Goal: Task Accomplishment & Management: Use online tool/utility

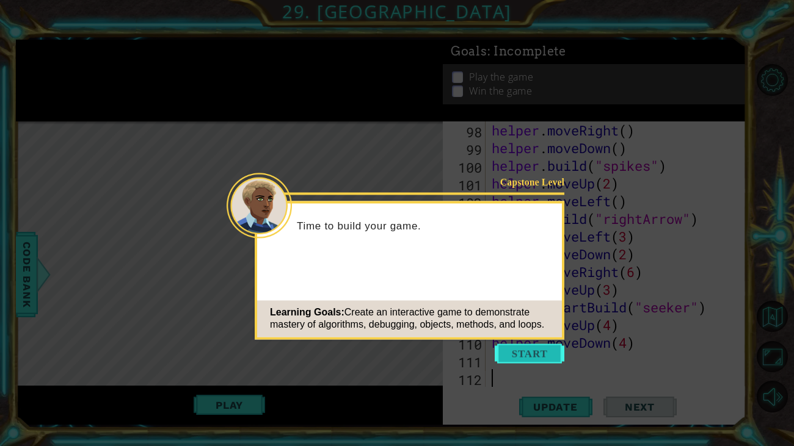
click at [519, 360] on button "Start" at bounding box center [529, 354] width 70 height 20
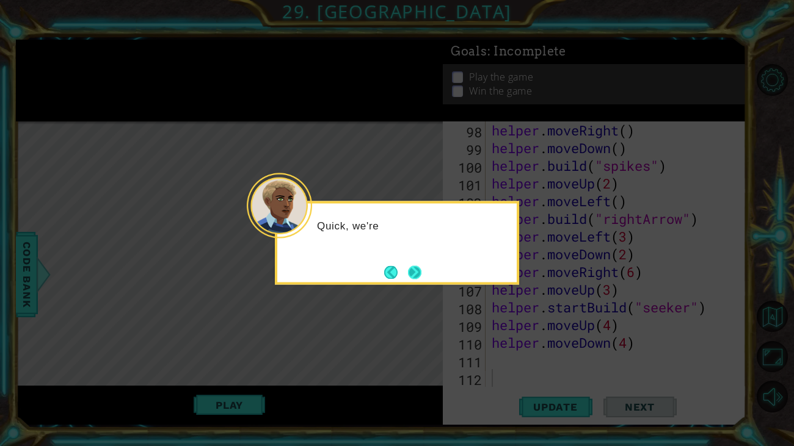
click at [420, 275] on button "Next" at bounding box center [414, 272] width 13 height 13
click at [414, 268] on button "Next" at bounding box center [414, 272] width 13 height 13
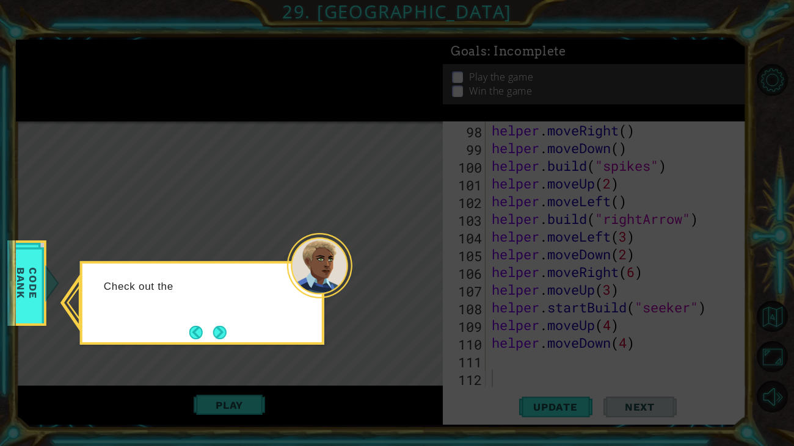
click at [235, 331] on div "Check out the" at bounding box center [202, 303] width 244 height 84
click at [215, 331] on button "Next" at bounding box center [219, 332] width 13 height 13
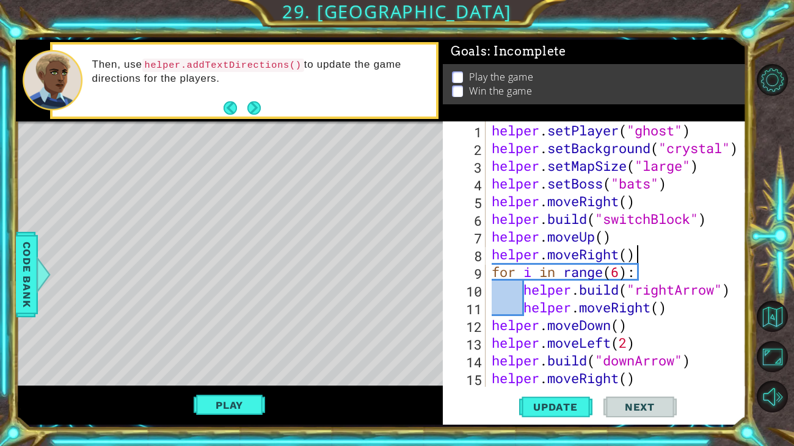
click at [638, 256] on div "helper . setPlayer ( "ghost" ) helper . setBackground ( "crystal" ) helper . se…" at bounding box center [619, 271] width 260 height 301
click at [548, 417] on button "Update" at bounding box center [555, 407] width 73 height 31
click at [602, 233] on div "helper . setPlayer ( "ghost" ) helper . setBackground ( "crystal" ) helper . se…" at bounding box center [619, 271] width 260 height 301
click at [649, 263] on div "helper . setPlayer ( "ghost" ) helper . setBackground ( "crystal" ) helper . se…" at bounding box center [619, 271] width 260 height 301
drag, startPoint x: 644, startPoint y: 247, endPoint x: 470, endPoint y: 248, distance: 174.0
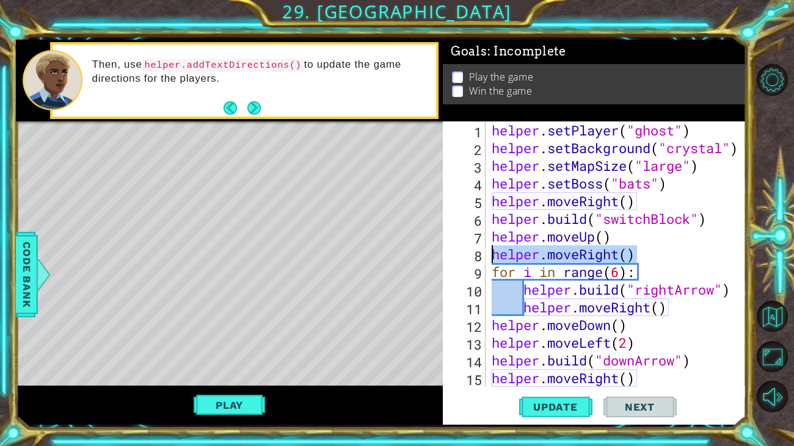
click at [470, 248] on div "for i in range(6): 1 2 3 4 5 6 7 8 9 10 11 12 13 14 15 16 helper . setPlayer ( …" at bounding box center [593, 254] width 300 height 266
type textarea "helper.moveRight()"
type textarea "helper.moveUp()"
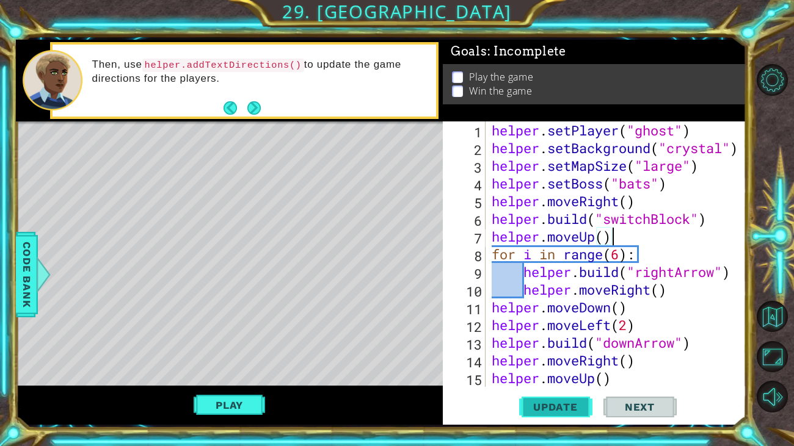
click at [559, 415] on button "Update" at bounding box center [555, 407] width 73 height 31
click at [621, 258] on div "helper . setPlayer ( "ghost" ) helper . setBackground ( "crystal" ) helper . se…" at bounding box center [619, 271] width 260 height 301
type textarea "helper.build("rightArrow")"
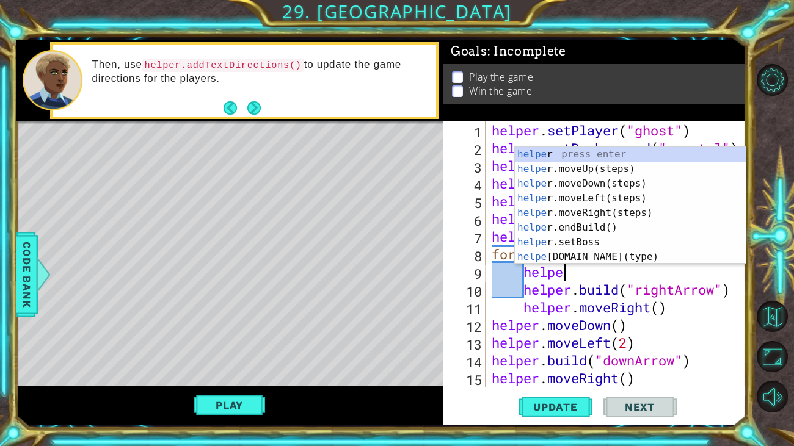
type textarea "helper"
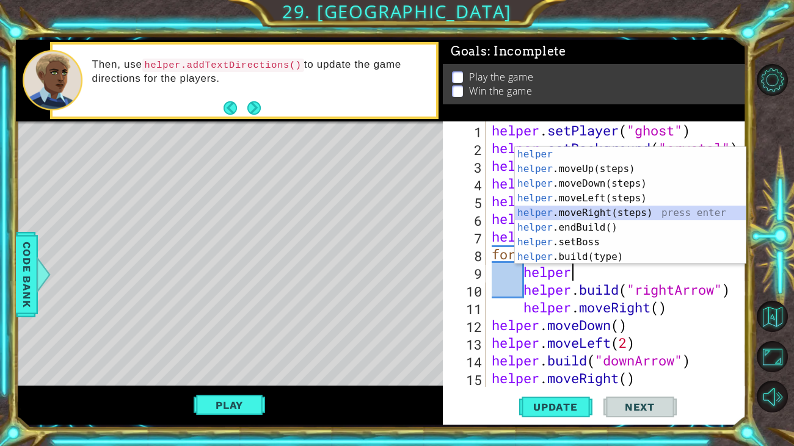
click at [641, 210] on div "helper press enter helper .moveUp(steps) press enter helper .moveDown(steps) pr…" at bounding box center [630, 220] width 231 height 146
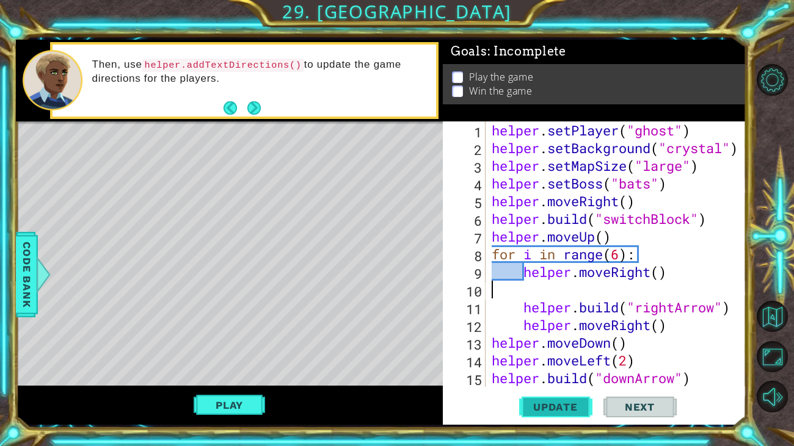
scroll to position [0, 0]
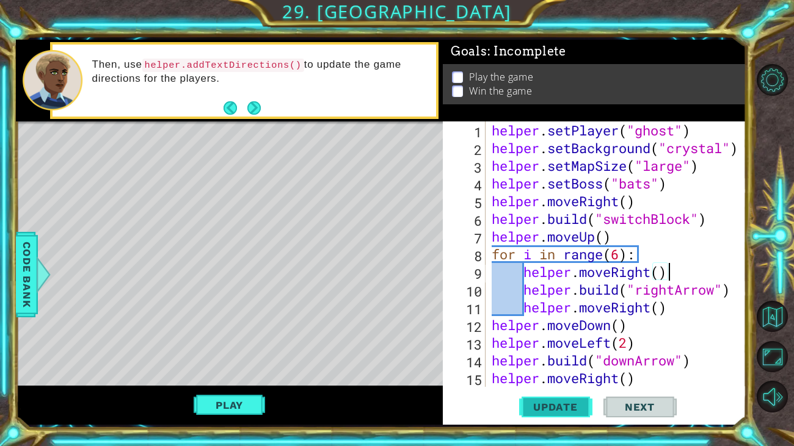
type textarea "helper.moveRight()"
click at [536, 402] on span "Update" at bounding box center [555, 407] width 69 height 12
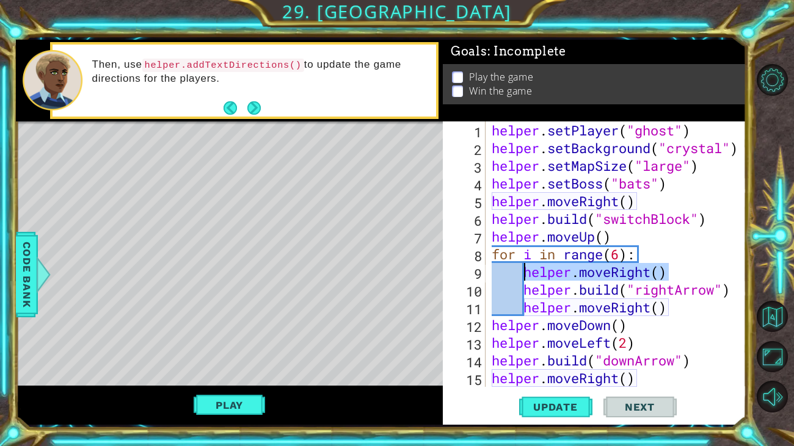
drag, startPoint x: 675, startPoint y: 271, endPoint x: 523, endPoint y: 272, distance: 152.0
click at [523, 272] on div "helper . setPlayer ( "ghost" ) helper . setBackground ( "crystal" ) helper . se…" at bounding box center [619, 271] width 260 height 301
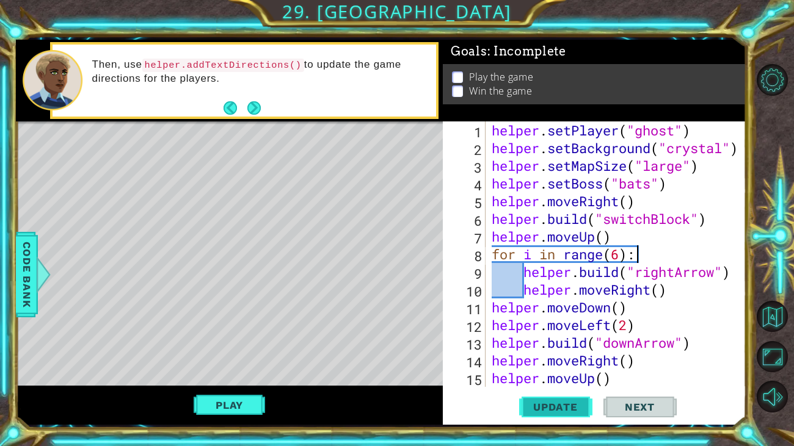
click at [538, 398] on button "Update" at bounding box center [555, 407] width 73 height 31
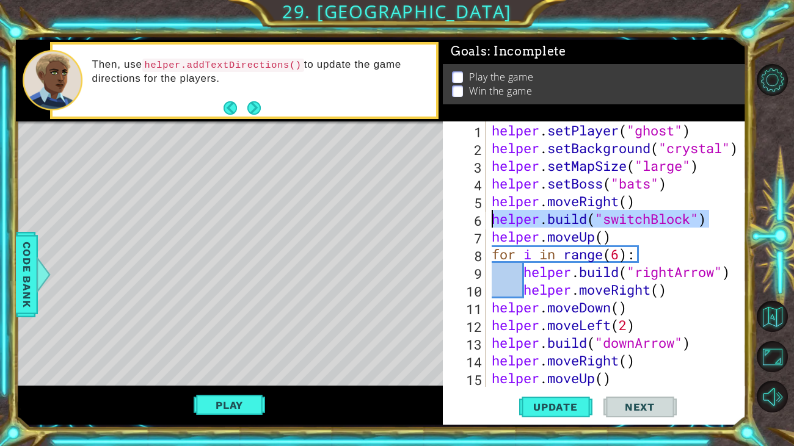
drag, startPoint x: 720, startPoint y: 219, endPoint x: 474, endPoint y: 222, distance: 245.4
click at [474, 222] on div "for i in range(6): 1 2 3 4 5 6 7 8 9 10 11 12 13 14 15 16 helper . setPlayer ( …" at bounding box center [593, 254] width 300 height 266
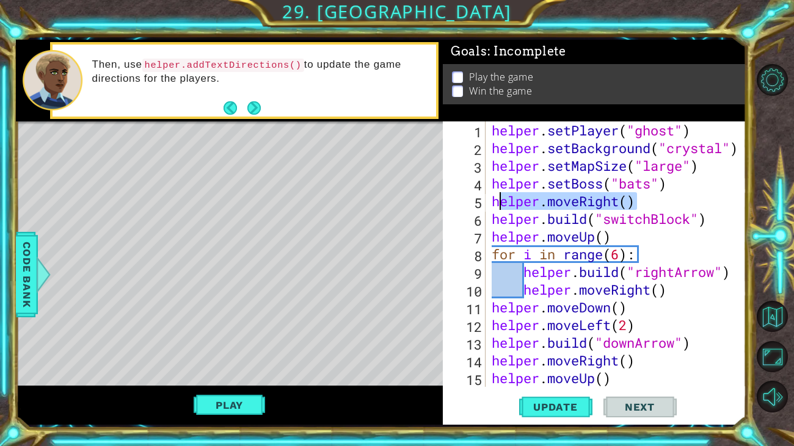
drag, startPoint x: 659, startPoint y: 201, endPoint x: 496, endPoint y: 196, distance: 163.1
click at [496, 196] on div "helper . setPlayer ( "ghost" ) helper . setBackground ( "crystal" ) helper . se…" at bounding box center [619, 271] width 260 height 301
click at [496, 197] on div "helper . setPlayer ( "ghost" ) helper . setBackground ( "crystal" ) helper . se…" at bounding box center [616, 254] width 254 height 266
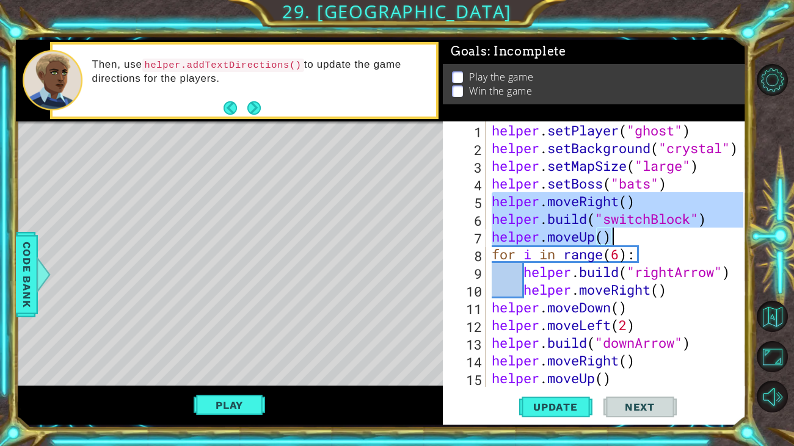
drag, startPoint x: 493, startPoint y: 200, endPoint x: 706, endPoint y: 236, distance: 216.2
click at [706, 236] on div "helper . setPlayer ( "ghost" ) helper . setBackground ( "crystal" ) helper . se…" at bounding box center [619, 271] width 260 height 301
type textarea "helper.build("switchBlock") helper.moveUp()"
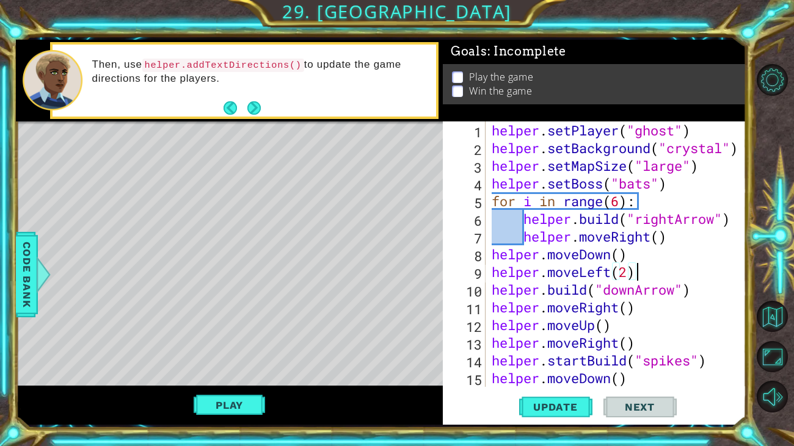
type textarea "helper.moveDown()"
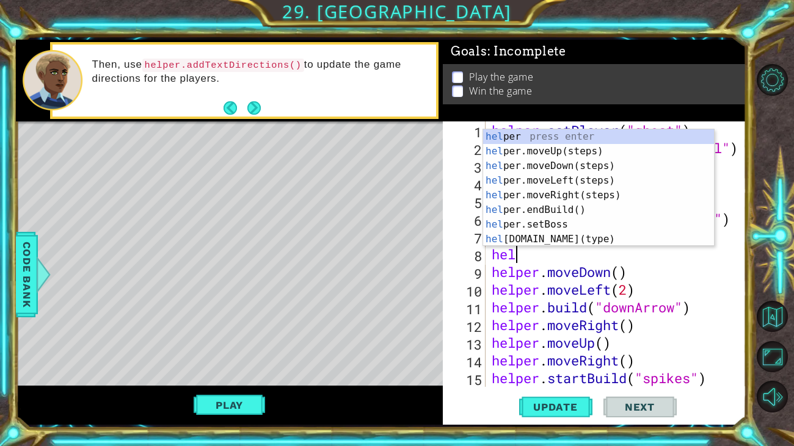
scroll to position [0, 1]
type textarea "helper"
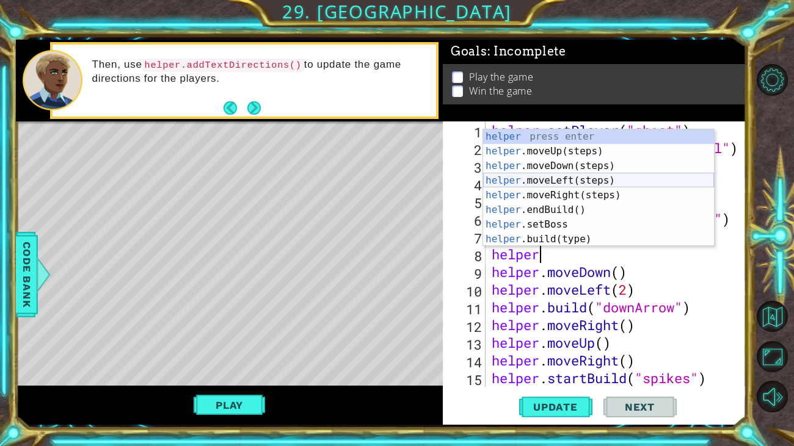
click at [577, 178] on div "helper press enter helper .moveUp(steps) press enter helper .moveDown(steps) pr…" at bounding box center [598, 202] width 231 height 146
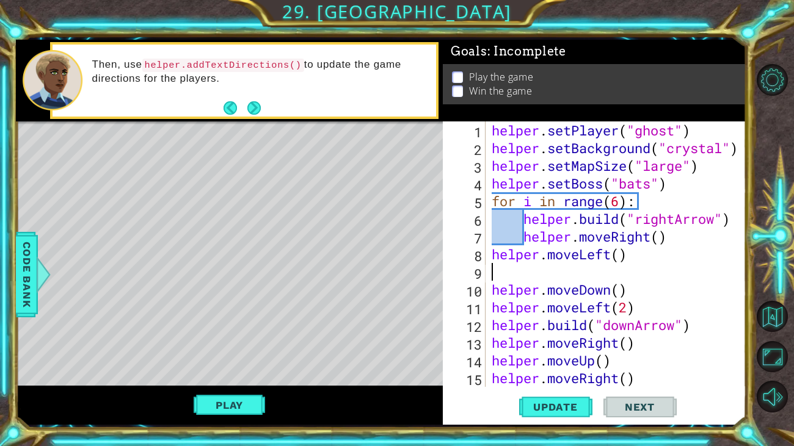
scroll to position [0, 0]
click at [623, 254] on div "helper . setPlayer ( "ghost" ) helper . setBackground ( "crystal" ) helper . se…" at bounding box center [619, 271] width 260 height 301
type textarea "helper.moveLeft(6)"
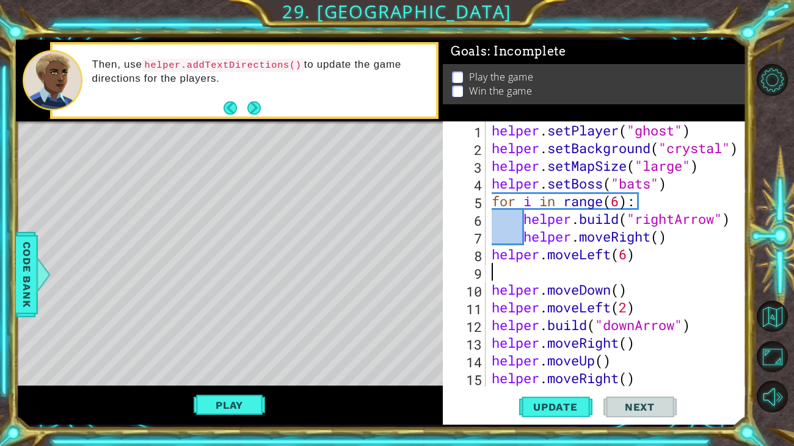
type textarea "h"
paste textarea "helper.build("switchBlock")"
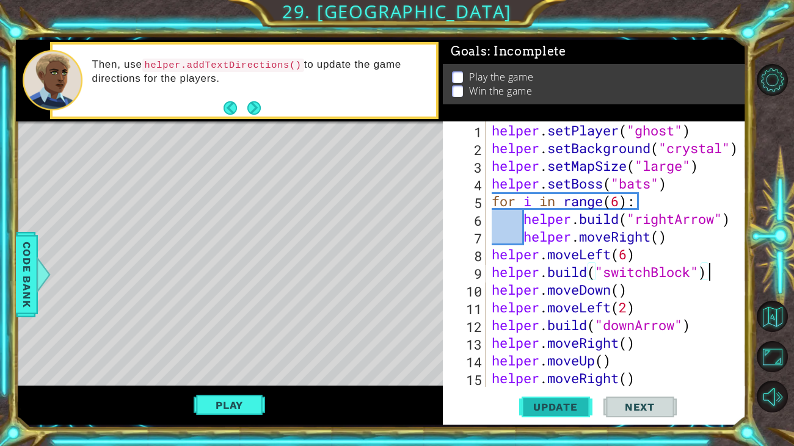
click at [547, 400] on button "Update" at bounding box center [555, 407] width 73 height 31
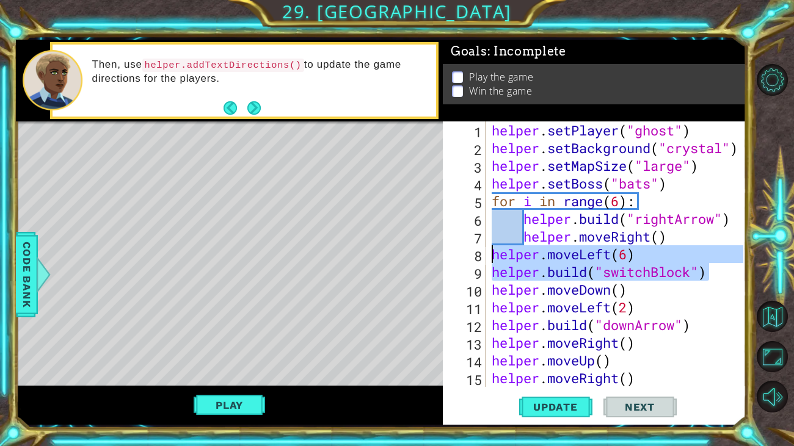
drag, startPoint x: 725, startPoint y: 273, endPoint x: 477, endPoint y: 255, distance: 247.9
click at [477, 255] on div "helper.build("switchBlock") 1 2 3 4 5 6 7 8 9 10 11 12 13 14 15 16 helper . set…" at bounding box center [593, 254] width 300 height 266
type textarea "helper.moveLeft(6) helper.build("switchBlock")"
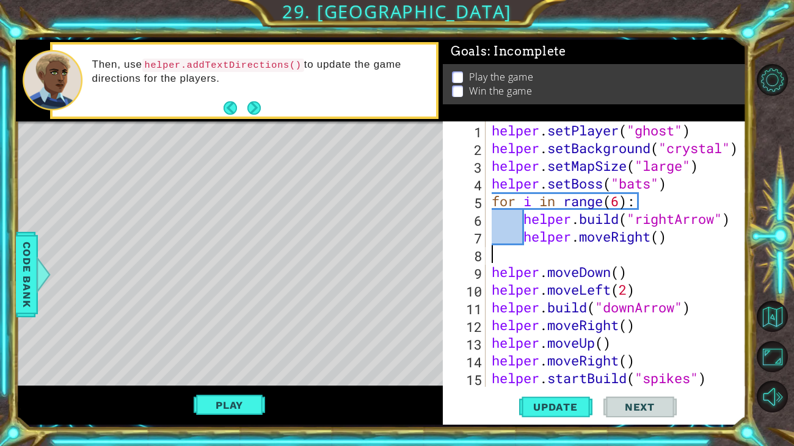
type textarea "helper.moveRight()"
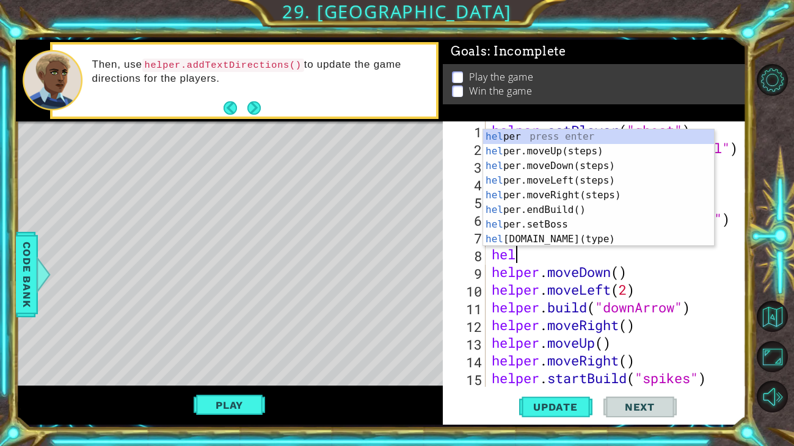
scroll to position [0, 1]
type textarea "helper"
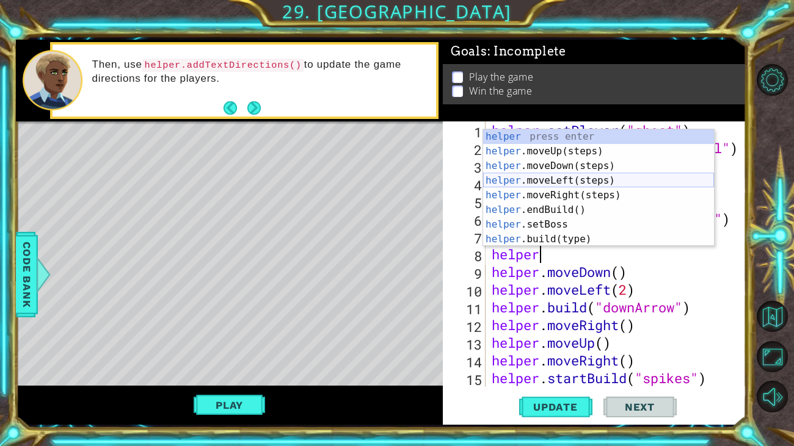
click at [621, 187] on div "helper press enter helper .moveUp(steps) press enter helper .moveDown(steps) pr…" at bounding box center [598, 202] width 231 height 146
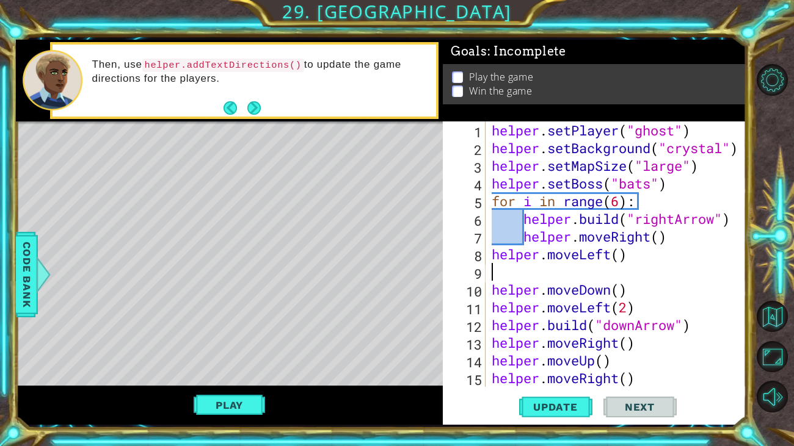
click at [621, 254] on div "helper . setPlayer ( "ghost" ) helper . setBackground ( "crystal" ) helper . se…" at bounding box center [619, 271] width 260 height 301
type textarea "helper.moveLeft(6)"
click at [601, 268] on div "helper . setPlayer ( "ghost" ) helper . setBackground ( "crystal" ) helper . se…" at bounding box center [619, 271] width 260 height 301
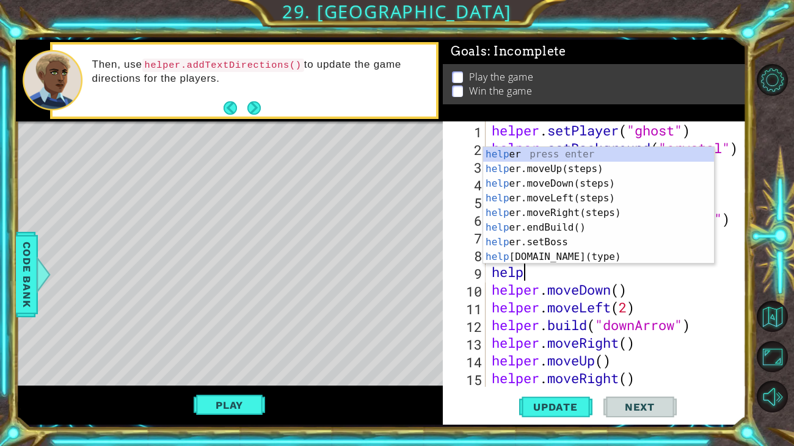
scroll to position [0, 1]
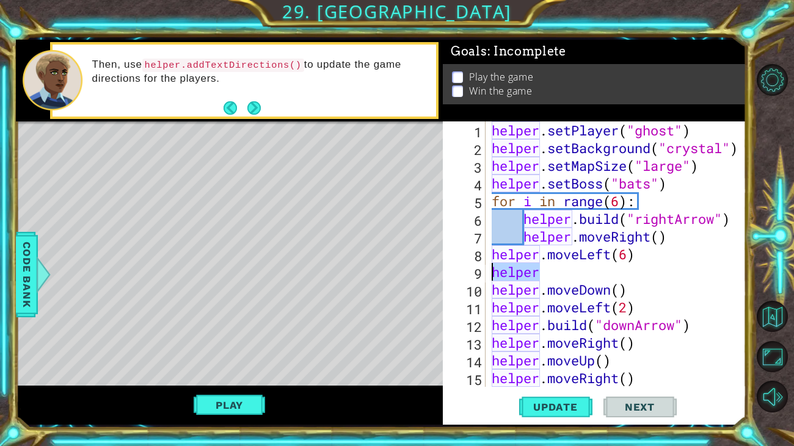
drag, startPoint x: 574, startPoint y: 270, endPoint x: 477, endPoint y: 271, distance: 97.7
click at [477, 271] on div "helper 1 2 3 4 5 6 7 8 9 10 11 12 13 14 15 16 helper . setPlayer ( "ghost" ) he…" at bounding box center [593, 254] width 300 height 266
paste textarea ".build("switchBlock")"
type textarea "helper.build("switchBlock")"
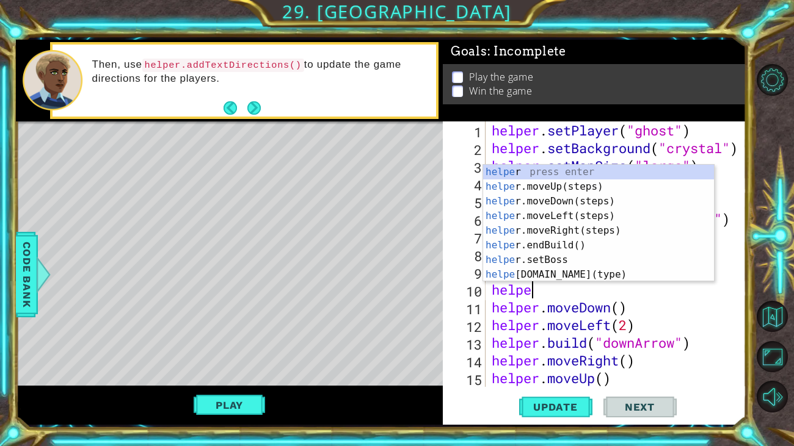
type textarea "helper"
click at [604, 228] on div "helper press enter helper .moveUp(steps) press enter helper .moveDown(steps) pr…" at bounding box center [598, 238] width 231 height 146
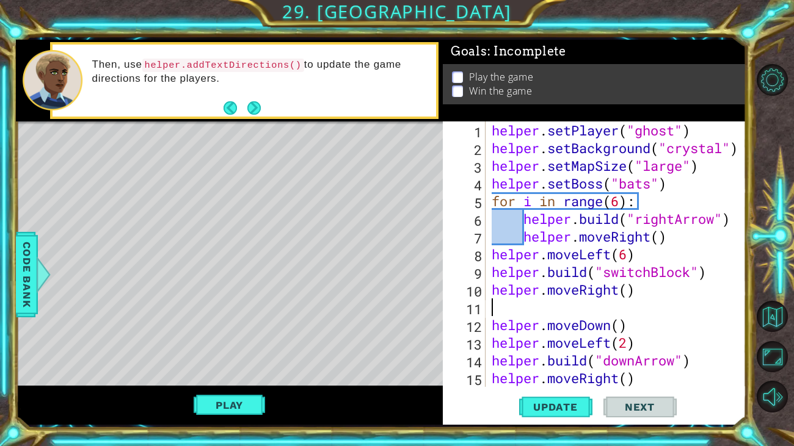
click at [627, 292] on div "helper . setPlayer ( "ghost" ) helper . setBackground ( "crystal" ) helper . se…" at bounding box center [619, 271] width 260 height 301
type textarea "helper.moveRight(6)"
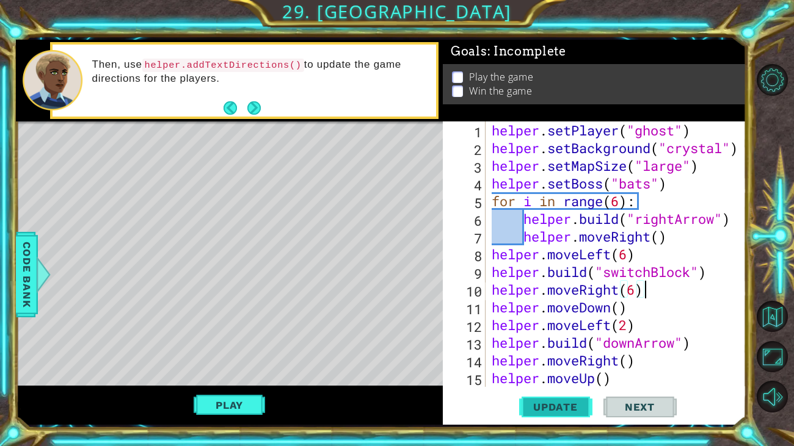
click at [541, 411] on span "Update" at bounding box center [555, 407] width 69 height 12
click at [702, 270] on div "helper . setPlayer ( "ghost" ) helper . setBackground ( "crystal" ) helper . se…" at bounding box center [619, 271] width 260 height 301
click at [631, 255] on div "helper . setPlayer ( "ghost" ) helper . setBackground ( "crystal" ) helper . se…" at bounding box center [619, 271] width 260 height 301
click at [541, 403] on span "Update" at bounding box center [555, 407] width 69 height 12
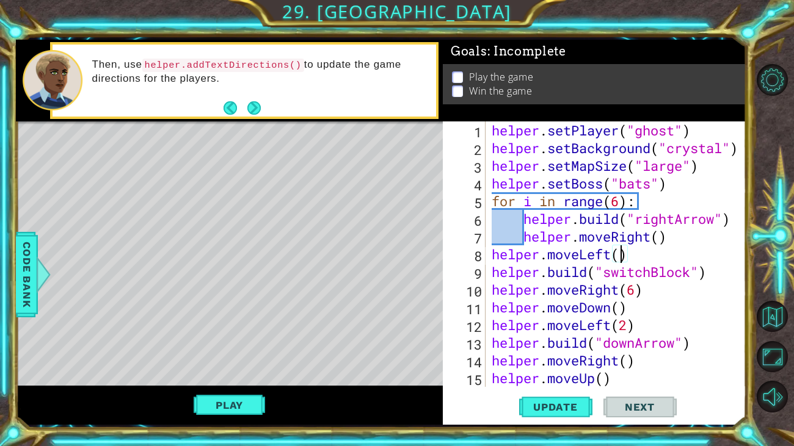
type textarea "helper.moveLeft(6)"
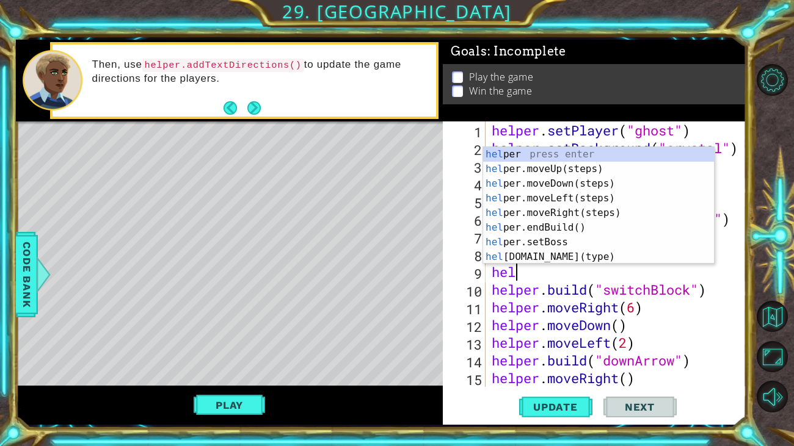
scroll to position [0, 1]
type textarea "helper"
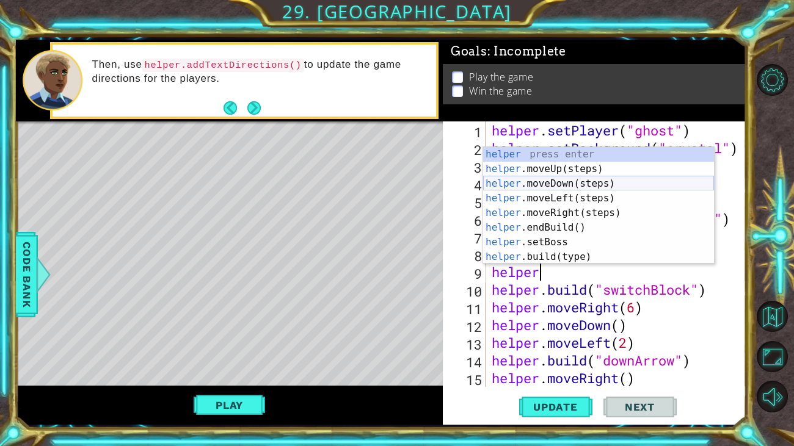
click at [603, 183] on div "helper press enter helper .moveUp(steps) press enter helper .moveDown(steps) pr…" at bounding box center [598, 220] width 231 height 146
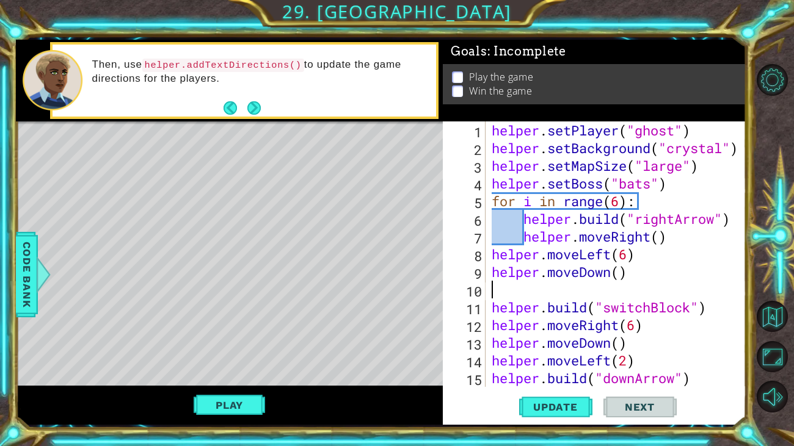
scroll to position [0, 0]
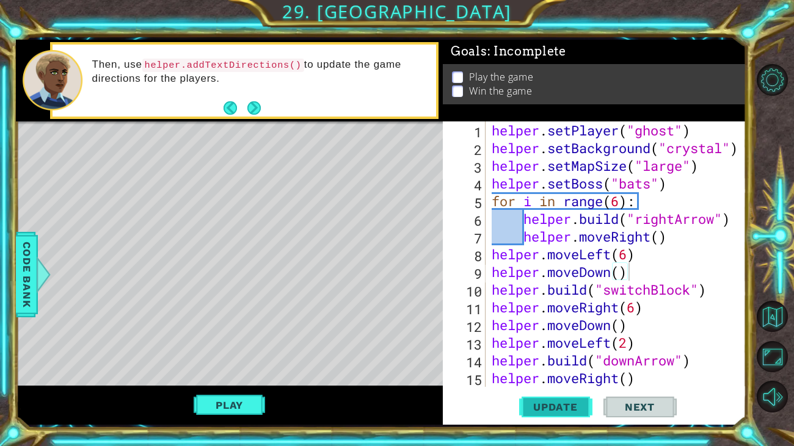
click at [557, 414] on button "Update" at bounding box center [555, 407] width 73 height 31
type textarea "helper.moveRight(6)"
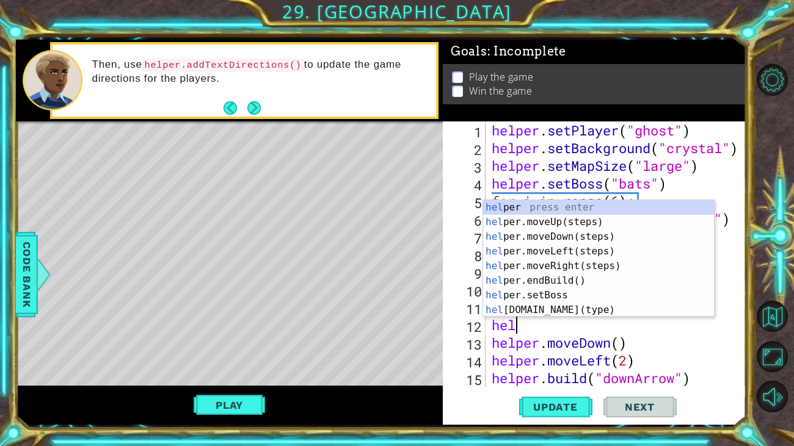
scroll to position [0, 1]
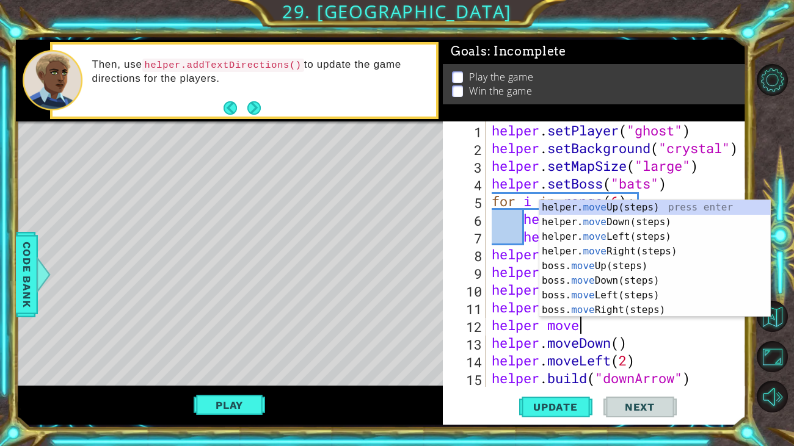
type textarea "helper move"
click at [681, 203] on div "helper. move Up(steps) press enter helper. move Down(steps) press enter helper.…" at bounding box center [654, 273] width 231 height 146
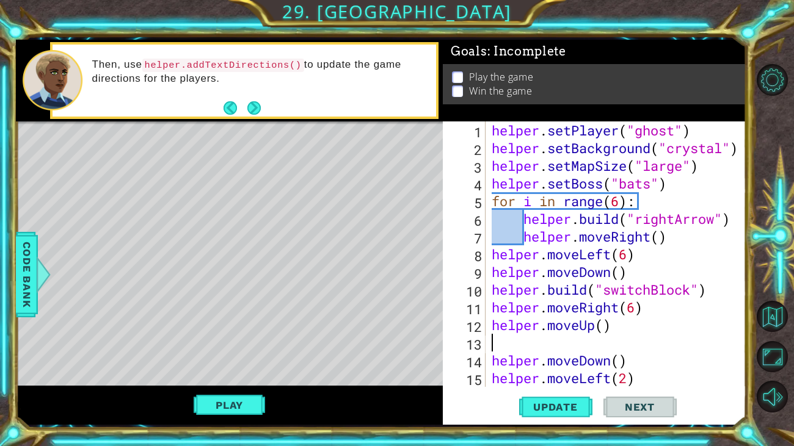
scroll to position [0, 0]
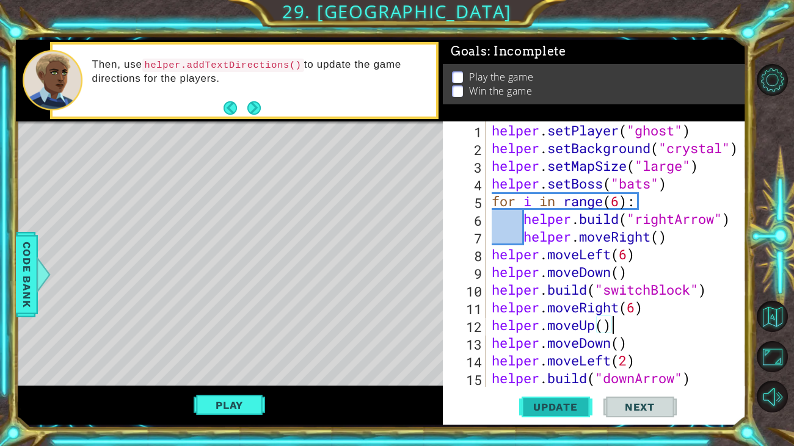
click at [527, 399] on button "Update" at bounding box center [555, 407] width 73 height 31
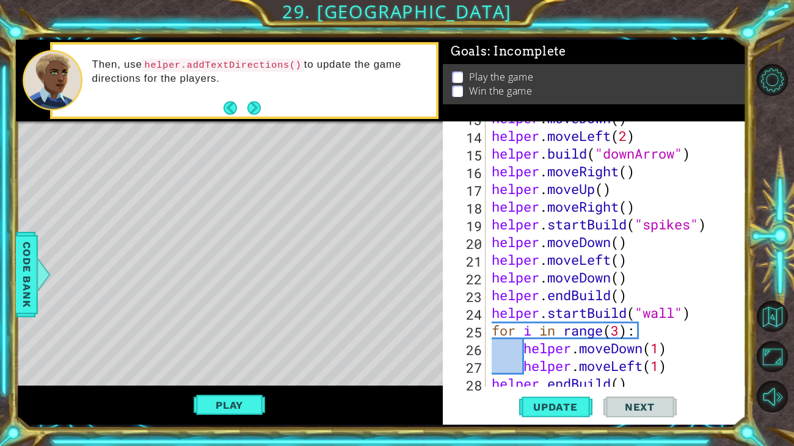
scroll to position [234, 0]
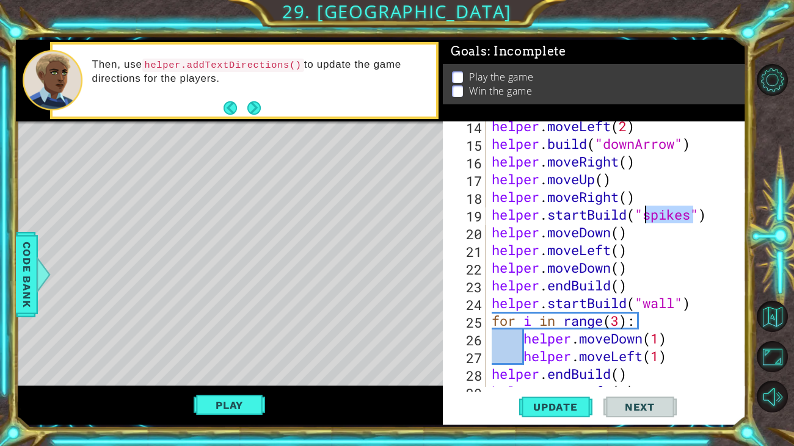
drag, startPoint x: 693, startPoint y: 216, endPoint x: 646, endPoint y: 220, distance: 47.8
click at [646, 220] on div "helper . moveLeft ( 2 ) helper . build ( "downArrow" ) helper . moveRight ( ) h…" at bounding box center [619, 267] width 260 height 301
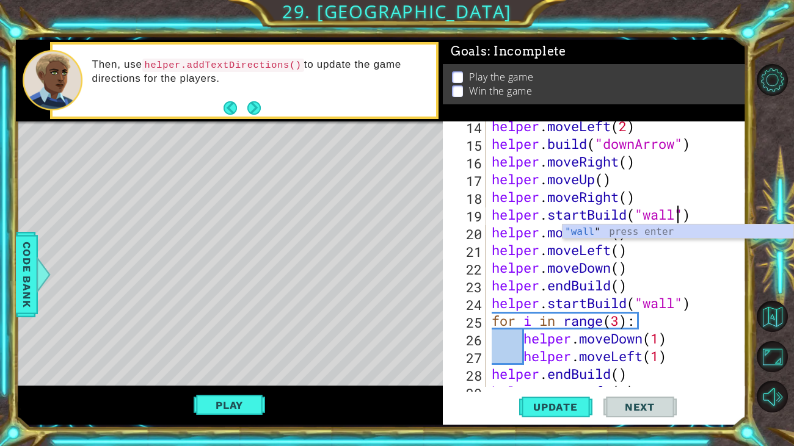
scroll to position [0, 9]
click at [645, 253] on div "helper . moveLeft ( 2 ) helper . build ( "downArrow" ) helper . moveRight ( ) h…" at bounding box center [619, 267] width 260 height 301
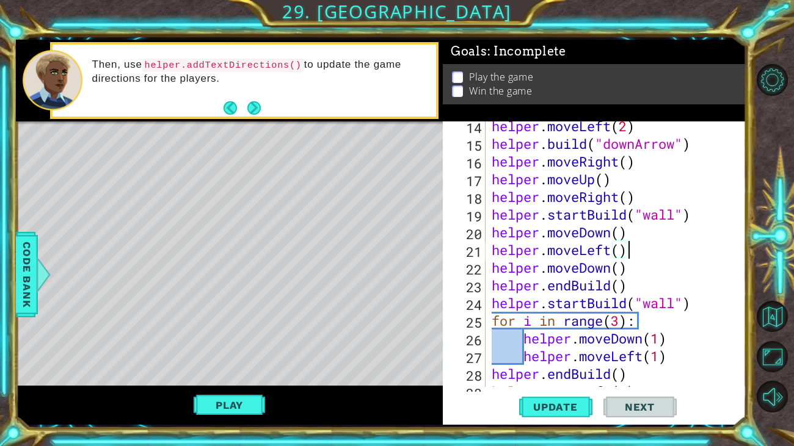
scroll to position [0, 5]
click at [541, 405] on span "Update" at bounding box center [555, 407] width 69 height 12
click at [682, 213] on div "helper . moveLeft ( 2 ) helper . build ( "downArrow" ) helper . moveRight ( ) h…" at bounding box center [619, 267] width 260 height 301
click at [678, 213] on div "helper . moveLeft ( 2 ) helper . build ( "downArrow" ) helper . moveRight ( ) h…" at bounding box center [619, 267] width 260 height 301
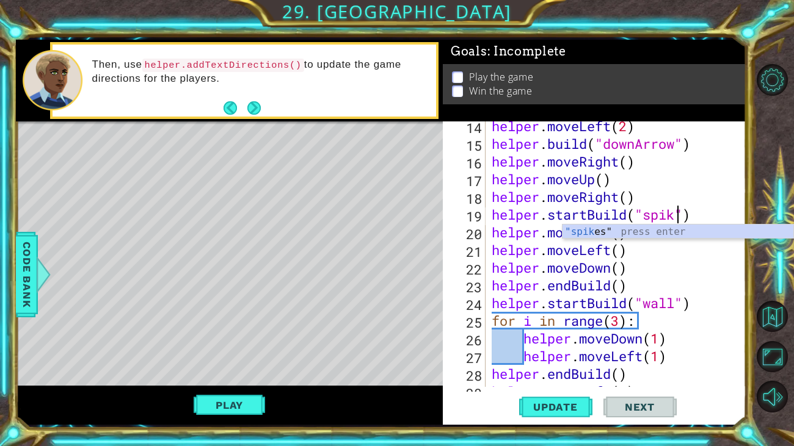
scroll to position [0, 9]
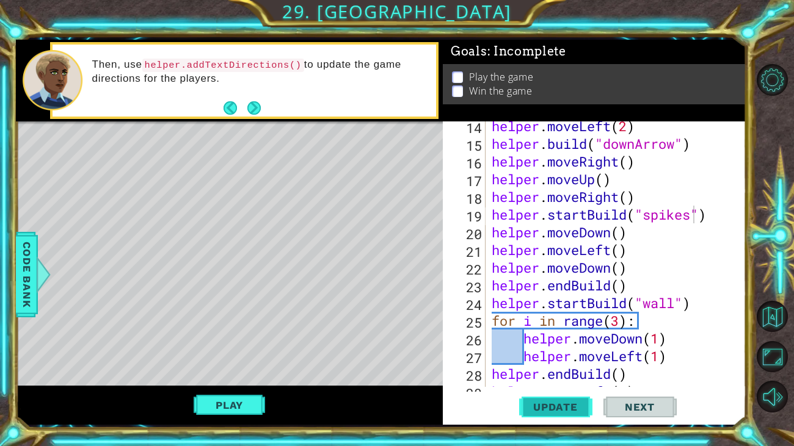
click at [557, 408] on span "Update" at bounding box center [555, 407] width 69 height 12
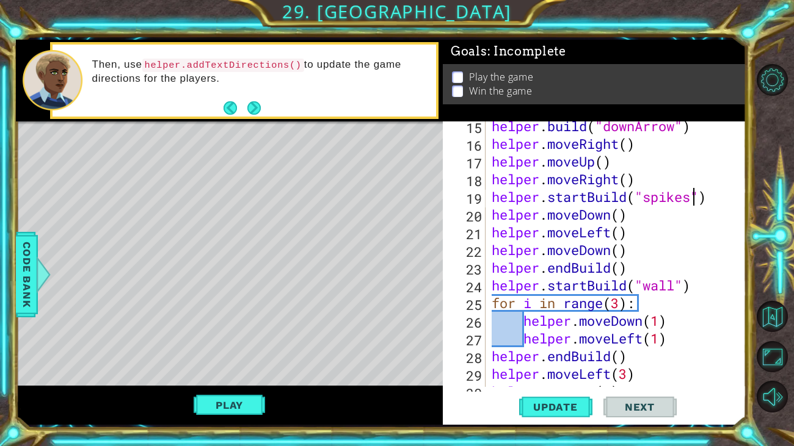
scroll to position [261, 0]
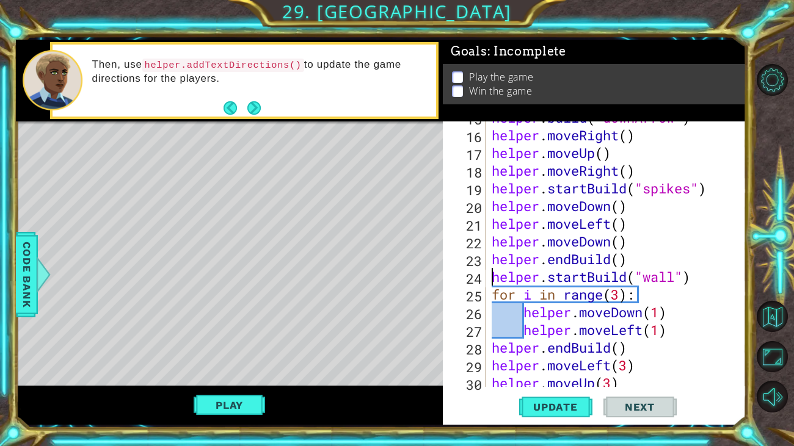
click at [490, 276] on div "helper . build ( "downArrow" ) helper . moveRight ( ) helper . moveUp ( ) helpe…" at bounding box center [619, 259] width 260 height 301
click at [674, 275] on div "helper . build ( "downArrow" ) helper . moveRight ( ) helper . moveUp ( ) helpe…" at bounding box center [619, 259] width 260 height 301
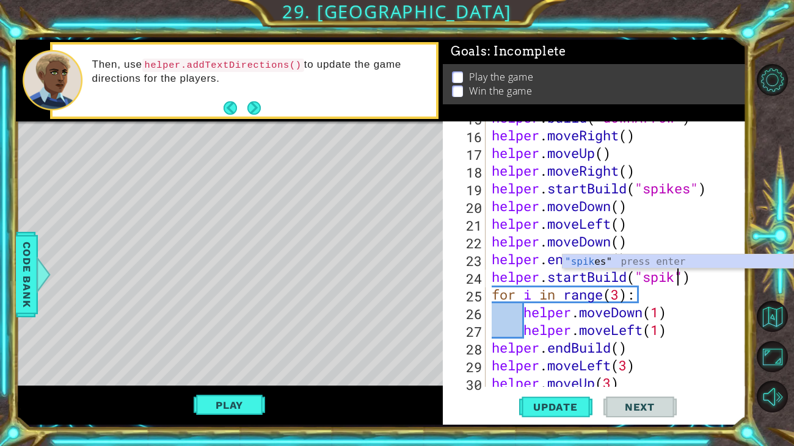
scroll to position [0, 9]
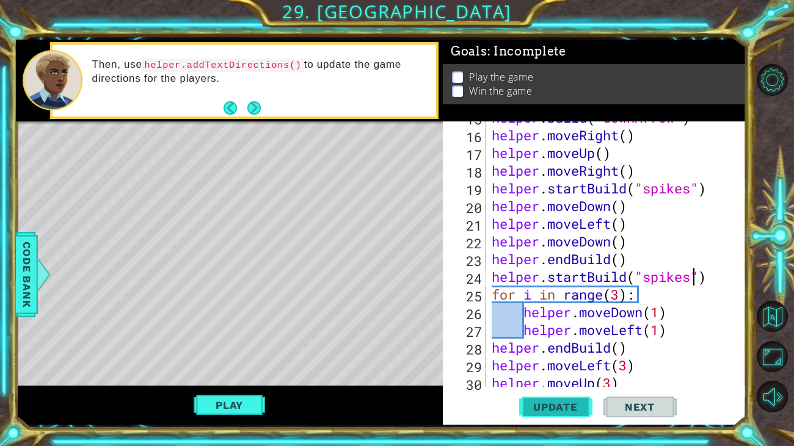
click at [567, 407] on span "Update" at bounding box center [555, 407] width 69 height 12
click at [685, 317] on div "helper . build ( "downArrow" ) helper . moveRight ( ) helper . moveUp ( ) helpe…" at bounding box center [619, 259] width 260 height 301
click at [675, 336] on div "helper . build ( "downArrow" ) helper . moveRight ( ) helper . moveUp ( ) helpe…" at bounding box center [619, 259] width 260 height 301
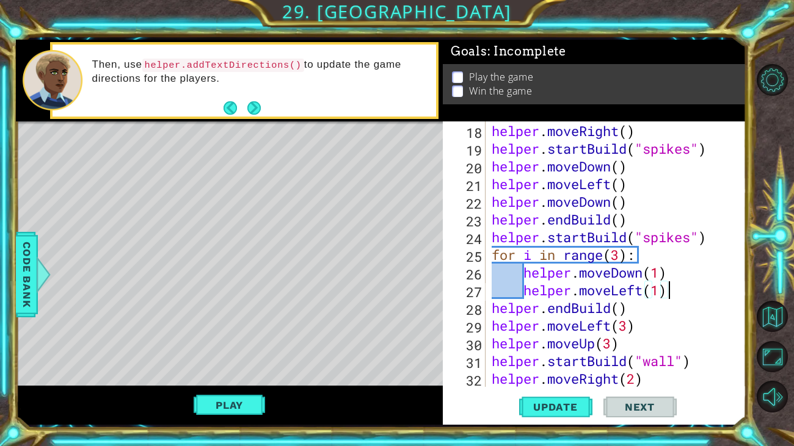
scroll to position [322, 0]
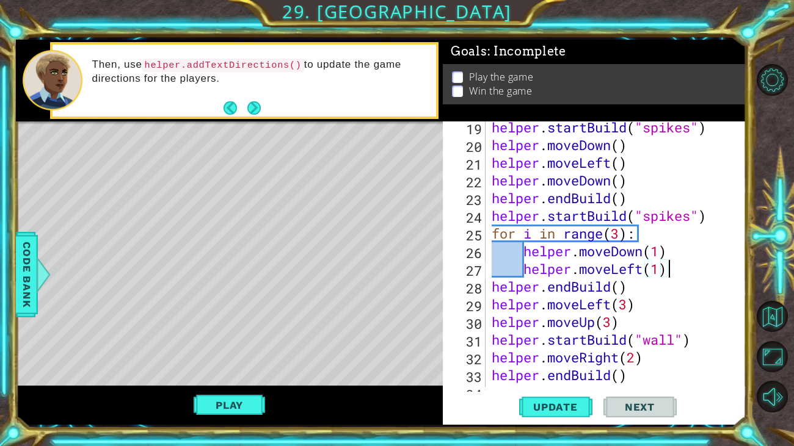
click at [681, 342] on div "helper . startBuild ( "spikes" ) helper . moveDown ( ) helper . moveLeft ( ) he…" at bounding box center [619, 268] width 260 height 301
click at [564, 395] on button "Update" at bounding box center [555, 407] width 73 height 31
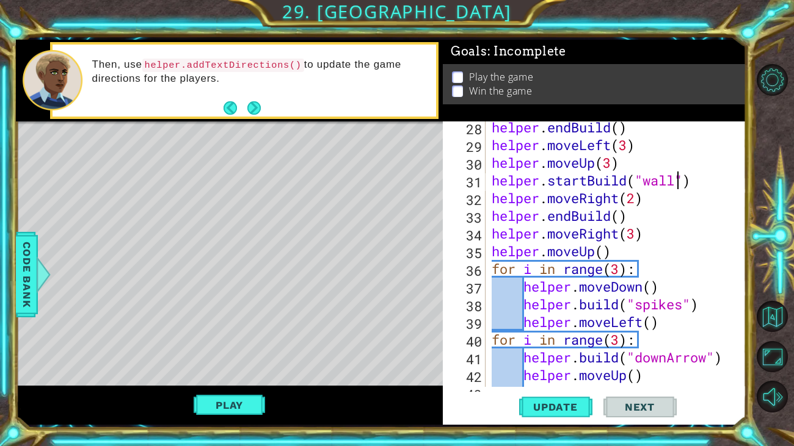
scroll to position [535, 0]
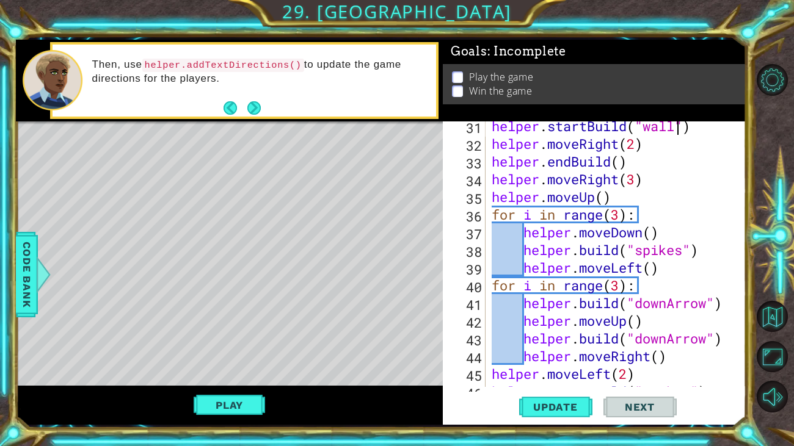
click at [685, 253] on div "helper . startBuild ( "wall" ) helper . moveRight ( 2 ) helper . endBuild ( ) h…" at bounding box center [619, 267] width 260 height 301
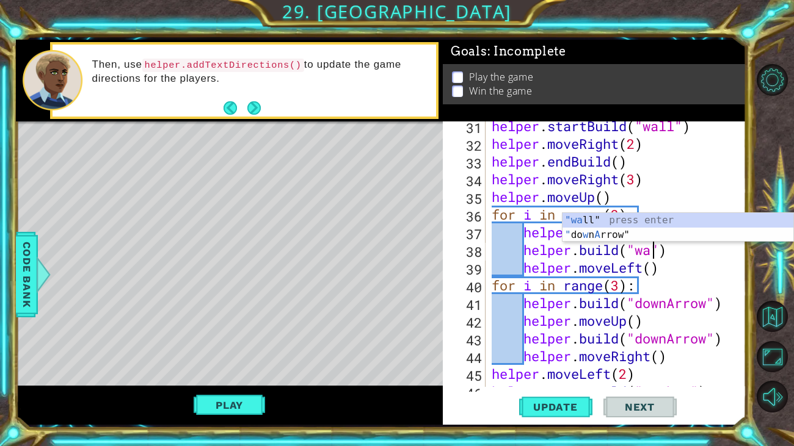
scroll to position [0, 7]
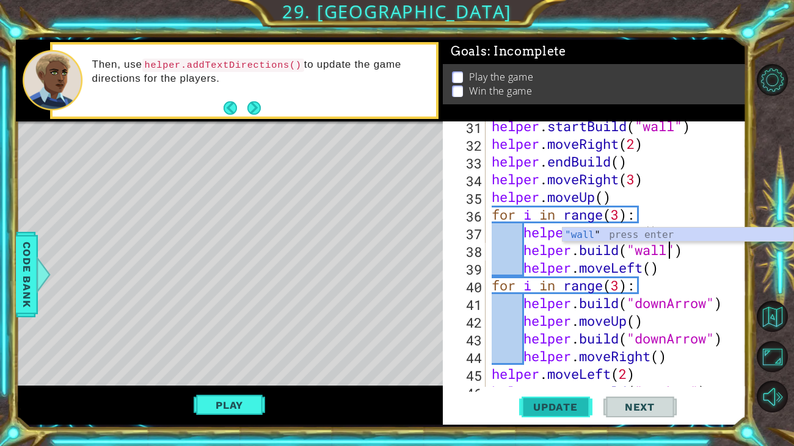
click at [573, 407] on span "Update" at bounding box center [555, 407] width 69 height 12
click at [562, 414] on button "Update" at bounding box center [555, 407] width 73 height 31
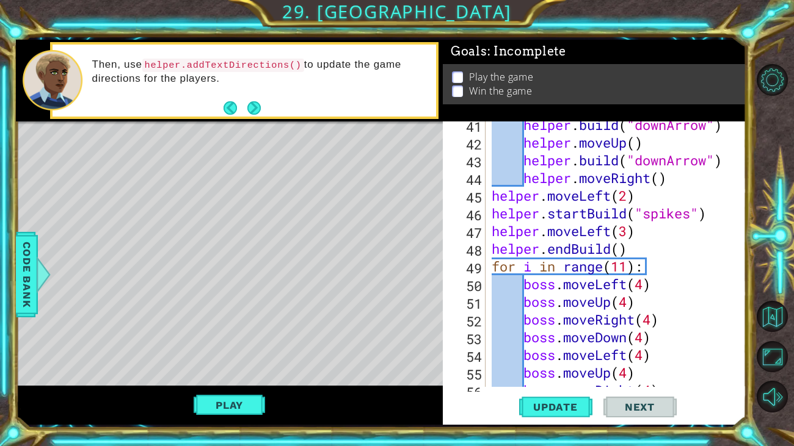
scroll to position [716, 0]
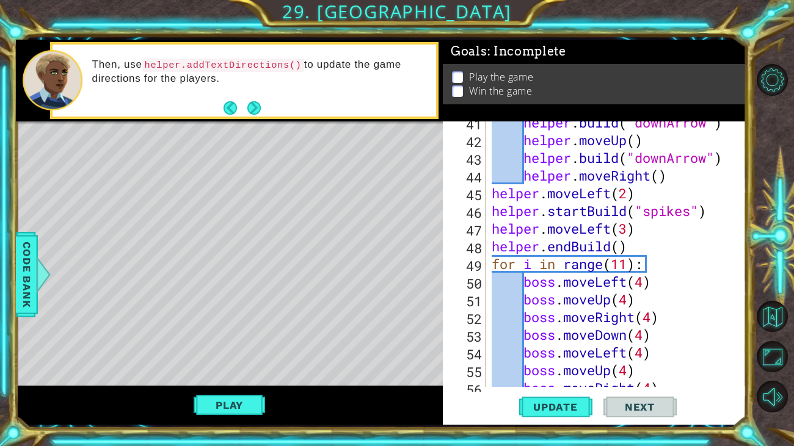
click at [691, 210] on div "helper . build ( "downArrow" ) helper . moveUp ( ) helper . build ( "downArrow"…" at bounding box center [619, 264] width 260 height 301
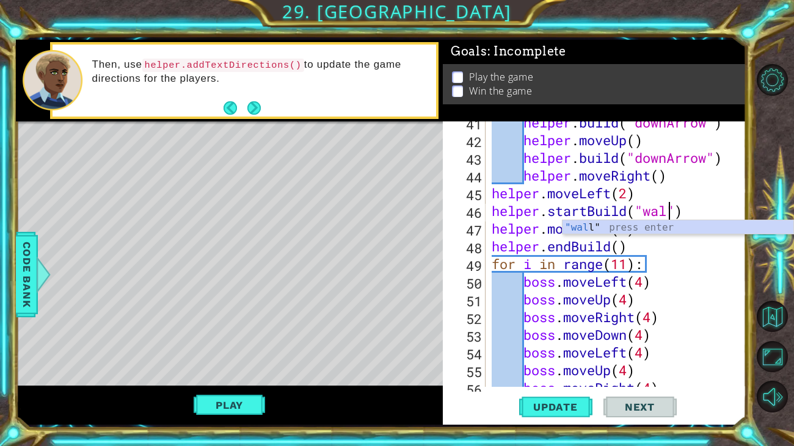
scroll to position [0, 9]
click at [560, 408] on span "Update" at bounding box center [555, 407] width 69 height 12
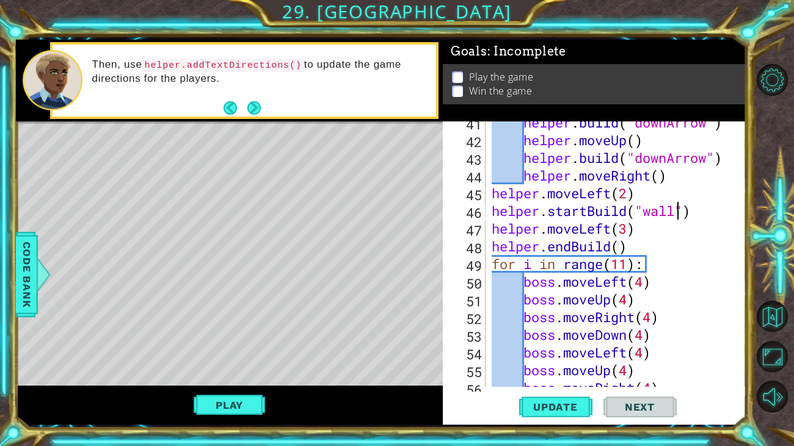
click at [678, 211] on div "helper . build ( "downArrow" ) helper . moveUp ( ) helper . build ( "downArrow"…" at bounding box center [619, 264] width 260 height 301
click at [556, 407] on span "Update" at bounding box center [555, 407] width 69 height 12
click at [629, 231] on div "helper . build ( "downArrow" ) helper . moveUp ( ) helper . build ( "downArrow"…" at bounding box center [619, 264] width 260 height 301
type textarea "helper.moveLeft(2)"
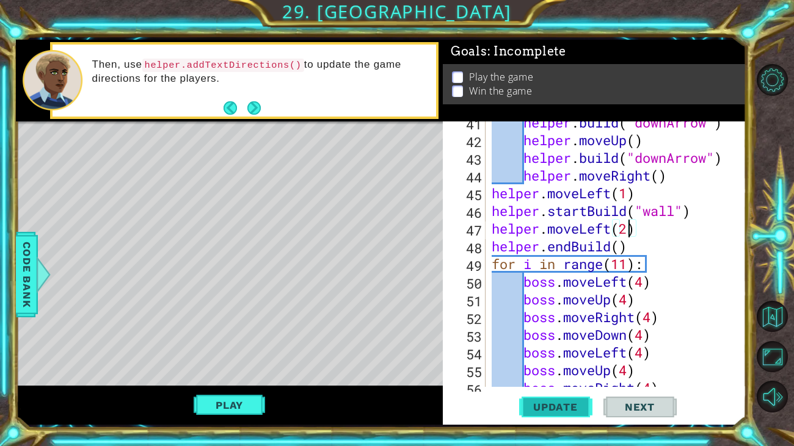
click at [544, 416] on button "Update" at bounding box center [555, 407] width 73 height 31
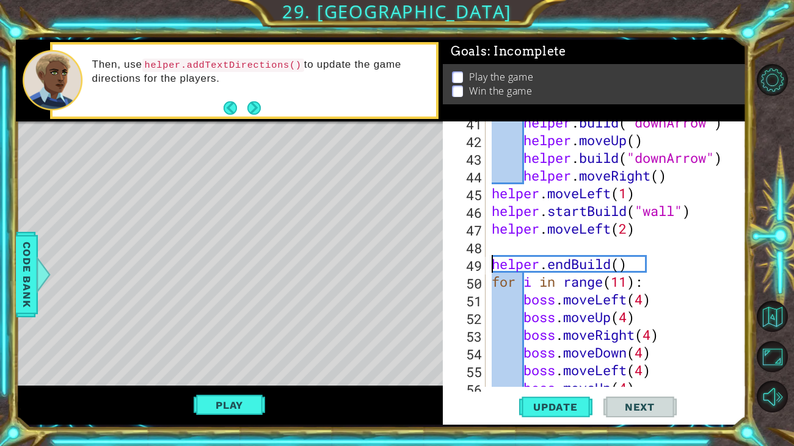
scroll to position [0, 0]
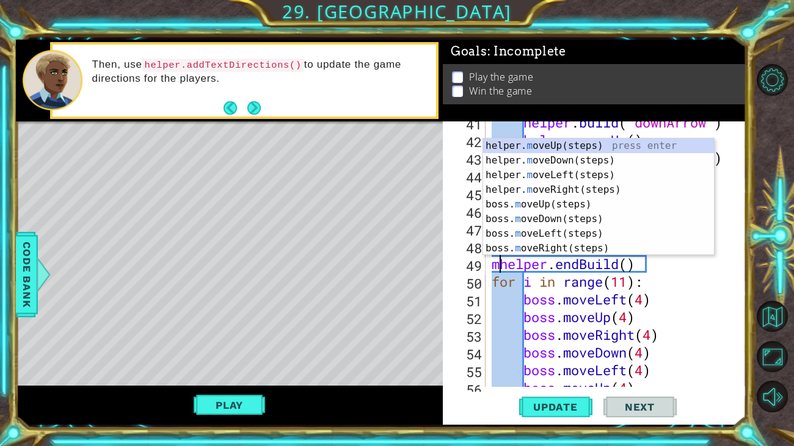
type textarea "helper.endBuild()"
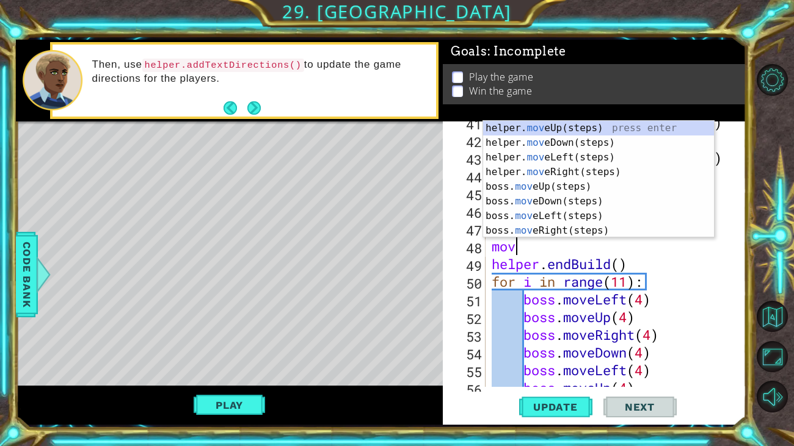
type textarea "move"
click at [591, 215] on div "helper. move Up(steps) press enter helper. move Down(steps) press enter helper.…" at bounding box center [598, 194] width 231 height 146
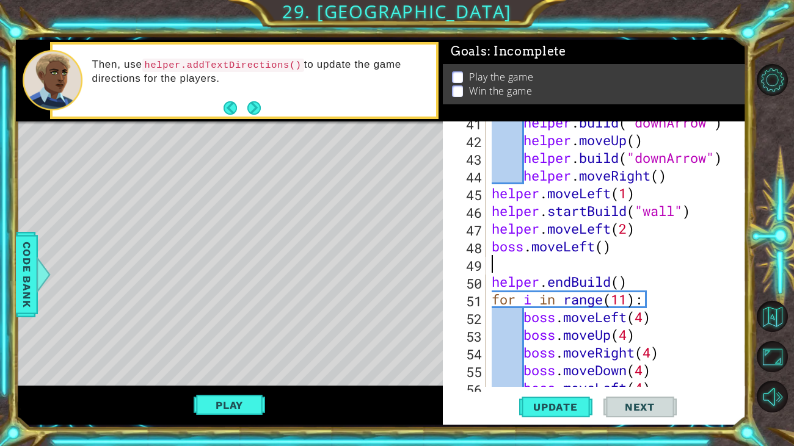
scroll to position [0, 0]
click at [602, 246] on div "helper . build ( "downArrow" ) helper . moveUp ( ) helper . build ( "downArrow"…" at bounding box center [619, 264] width 260 height 301
click at [489, 244] on div "helper . build ( "downArrow" ) helper . moveUp ( ) helper . build ( "downArrow"…" at bounding box center [619, 264] width 260 height 301
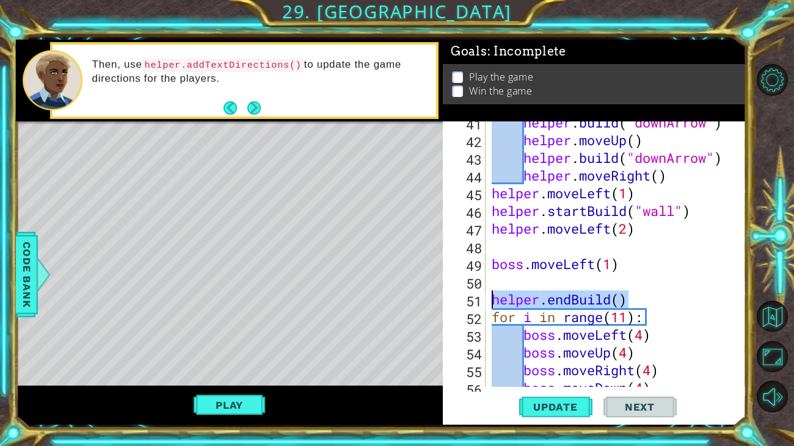
drag, startPoint x: 627, startPoint y: 298, endPoint x: 490, endPoint y: 300, distance: 136.7
click at [490, 300] on div "helper . build ( "downArrow" ) helper . moveUp ( ) helper . build ( "downArrow"…" at bounding box center [619, 264] width 260 height 301
click at [509, 237] on div "helper . build ( "downArrow" ) helper . moveUp ( ) helper . build ( "downArrow"…" at bounding box center [619, 264] width 260 height 301
type textarea "helper.moveLeft(2)"
click at [512, 246] on div "helper . build ( "downArrow" ) helper . moveUp ( ) helper . build ( "downArrow"…" at bounding box center [619, 264] width 260 height 301
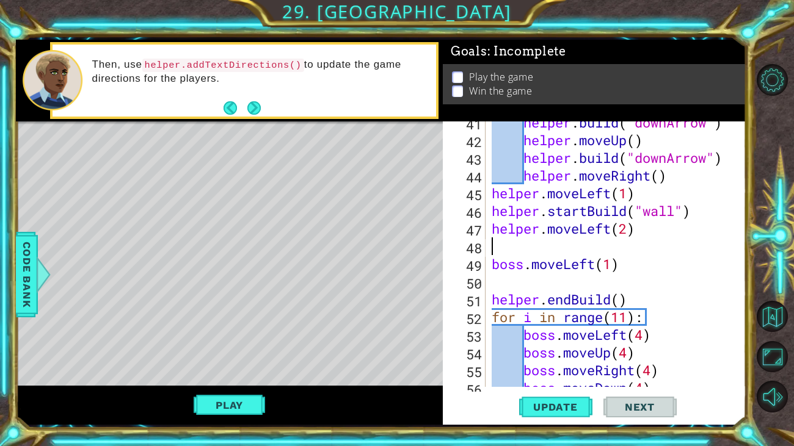
scroll to position [0, 0]
paste textarea "helper.endBuild()"
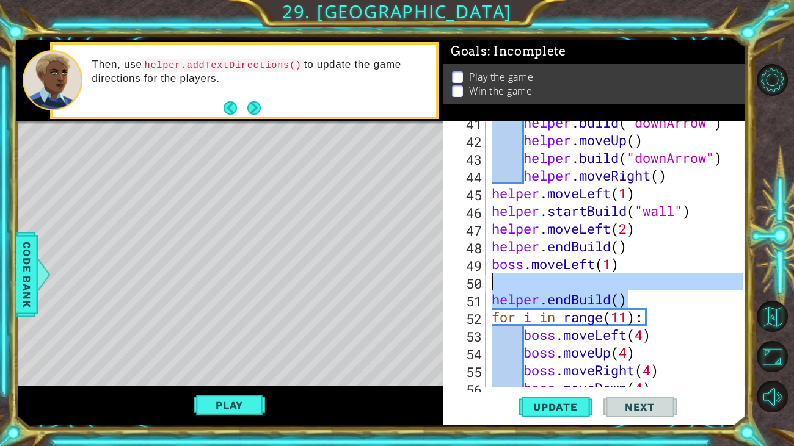
drag, startPoint x: 642, startPoint y: 296, endPoint x: 492, endPoint y: 284, distance: 150.7
click at [492, 284] on div "helper . build ( "downArrow" ) helper . moveUp ( ) helper . build ( "downArrow"…" at bounding box center [619, 264] width 260 height 301
type textarea "helper.endBuild()"
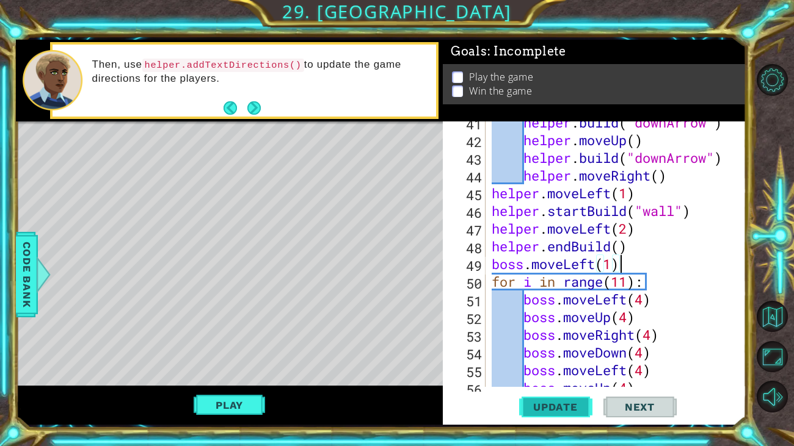
click at [546, 409] on span "Update" at bounding box center [555, 407] width 69 height 12
click at [526, 261] on div "helper . build ( "downArrow" ) helper . moveUp ( ) helper . build ( "downArrow"…" at bounding box center [619, 264] width 260 height 301
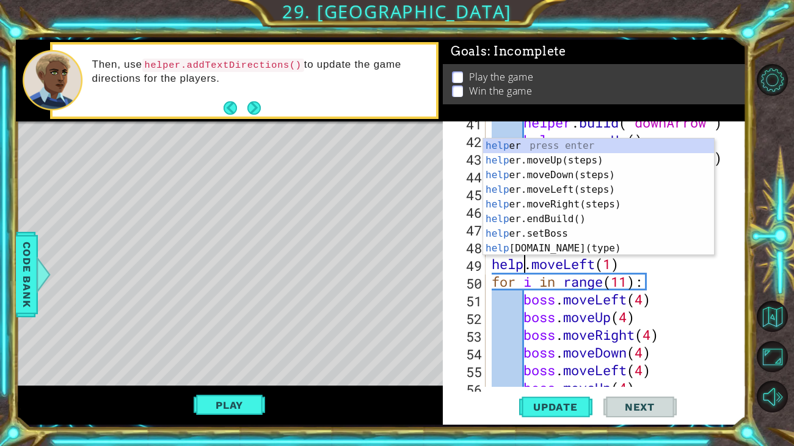
scroll to position [0, 1]
click at [559, 189] on div "help er press enter help er.moveUp(steps) press enter help er.moveDown(steps) p…" at bounding box center [598, 212] width 231 height 146
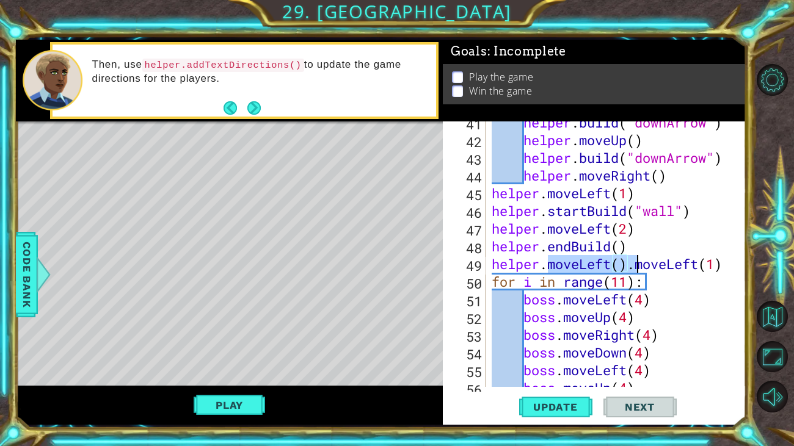
drag, startPoint x: 546, startPoint y: 266, endPoint x: 633, endPoint y: 264, distance: 86.7
click at [633, 264] on div "helper . build ( "downArrow" ) helper . moveUp ( ) helper . build ( "downArrow"…" at bounding box center [619, 264] width 260 height 301
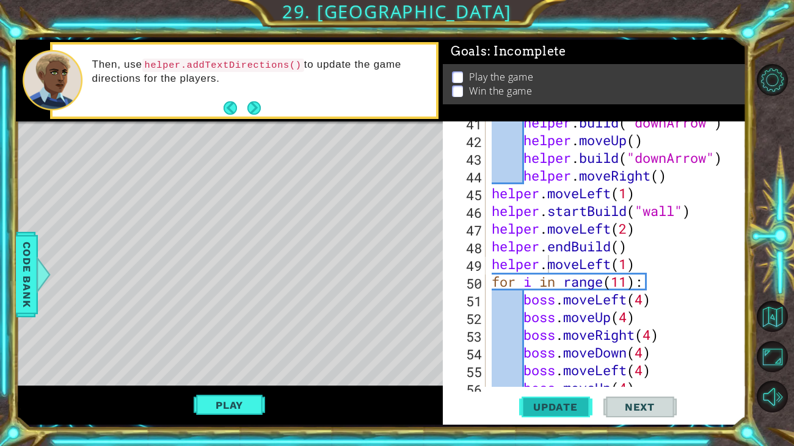
click at [536, 397] on button "Update" at bounding box center [555, 407] width 73 height 31
click at [627, 233] on div "helper . build ( "downArrow" ) helper . moveUp ( ) helper . build ( "downArrow"…" at bounding box center [619, 264] width 260 height 301
click at [549, 403] on span "Update" at bounding box center [555, 407] width 69 height 12
click at [568, 408] on span "Update" at bounding box center [555, 407] width 69 height 12
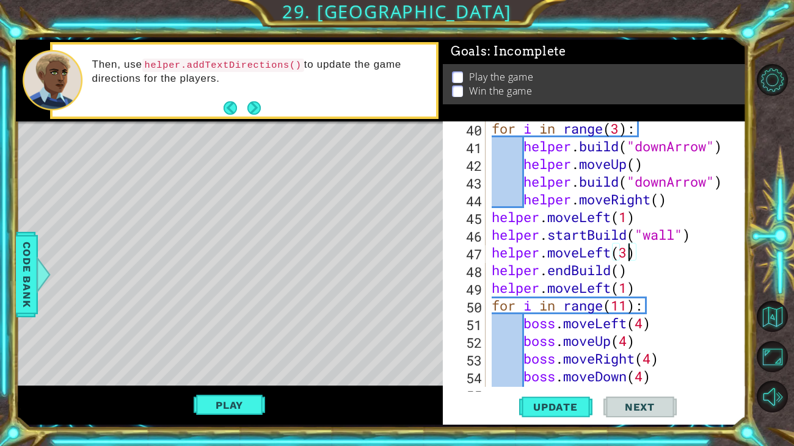
scroll to position [690, 0]
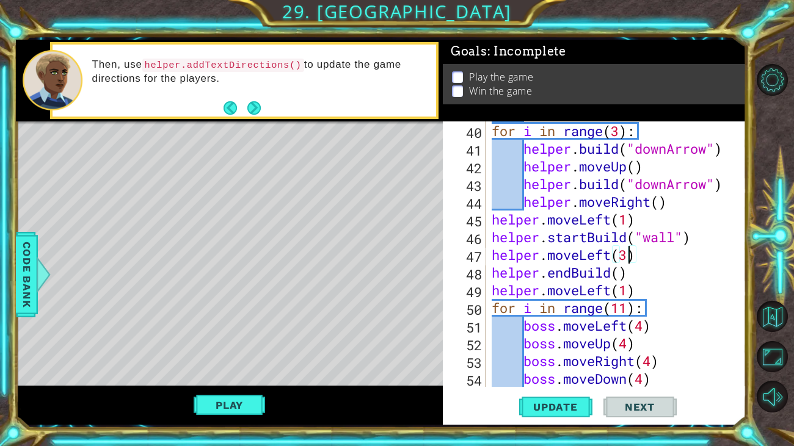
click at [628, 221] on div "helper . moveLeft ( ) for i in range ( 3 ) : helper . build ( "downArrow" ) hel…" at bounding box center [619, 254] width 260 height 301
click at [628, 250] on div "helper . moveLeft ( ) for i in range ( 3 ) : helper . build ( "downArrow" ) hel…" at bounding box center [619, 254] width 260 height 301
click at [625, 263] on div "helper . moveLeft ( ) for i in range ( 3 ) : helper . build ( "downArrow" ) hel…" at bounding box center [619, 254] width 260 height 301
click at [626, 260] on div "helper . moveLeft ( ) for i in range ( 3 ) : helper . build ( "downArrow" ) hel…" at bounding box center [619, 254] width 260 height 301
click at [678, 238] on div "helper . moveLeft ( ) for i in range ( 3 ) : helper . build ( "downArrow" ) hel…" at bounding box center [619, 254] width 260 height 301
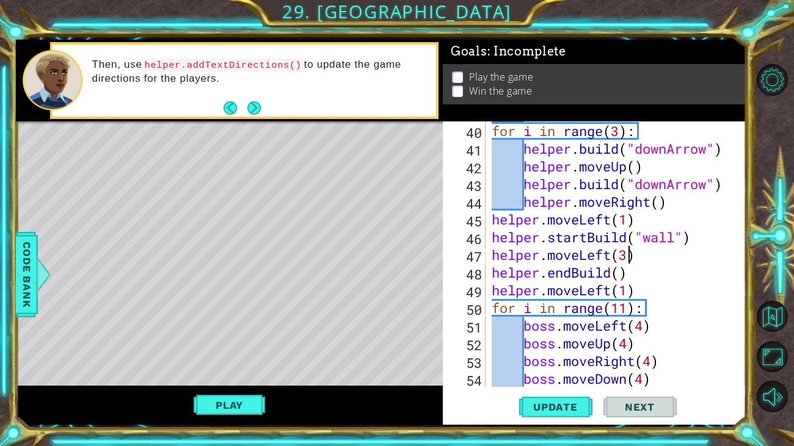
click at [629, 259] on div "helper . moveLeft ( ) for i in range ( 3 ) : helper . build ( "downArrow" ) hel…" at bounding box center [619, 254] width 260 height 301
click at [549, 405] on span "Update" at bounding box center [555, 407] width 69 height 12
click at [543, 408] on span "Update" at bounding box center [555, 407] width 69 height 12
click at [555, 410] on span "Update" at bounding box center [555, 407] width 69 height 12
click at [627, 222] on div "helper . moveLeft ( ) for i in range ( 3 ) : helper . build ( "downArrow" ) hel…" at bounding box center [619, 254] width 260 height 301
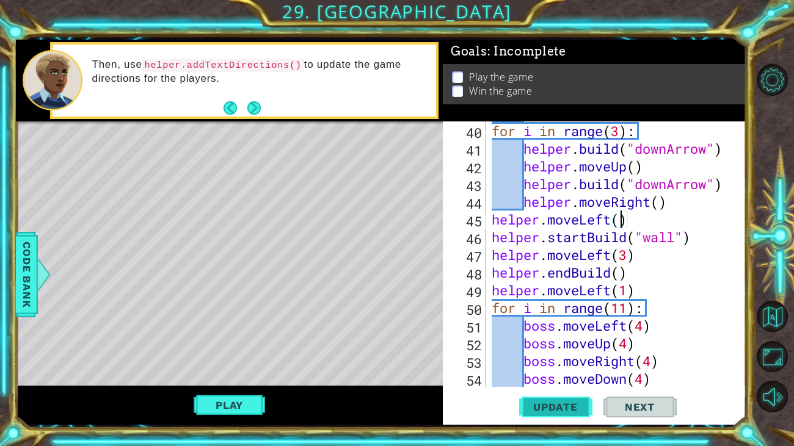
click at [574, 410] on span "Update" at bounding box center [555, 407] width 69 height 12
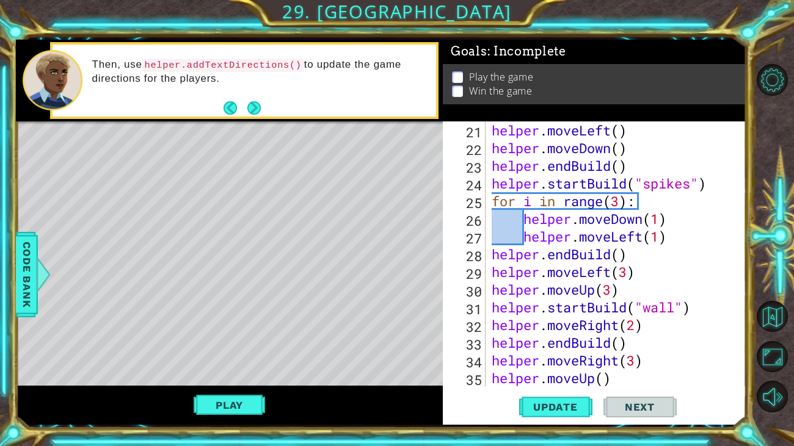
scroll to position [379, 0]
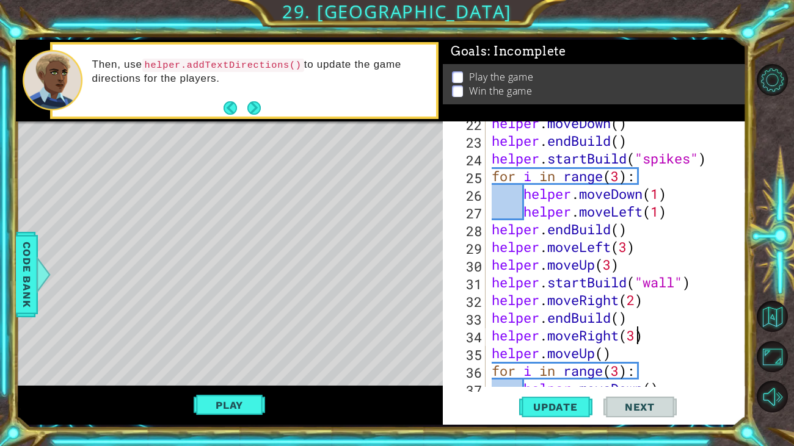
click at [638, 340] on div "helper . moveDown ( ) helper . endBuild ( ) helper . startBuild ( "spikes" ) fo…" at bounding box center [619, 264] width 260 height 301
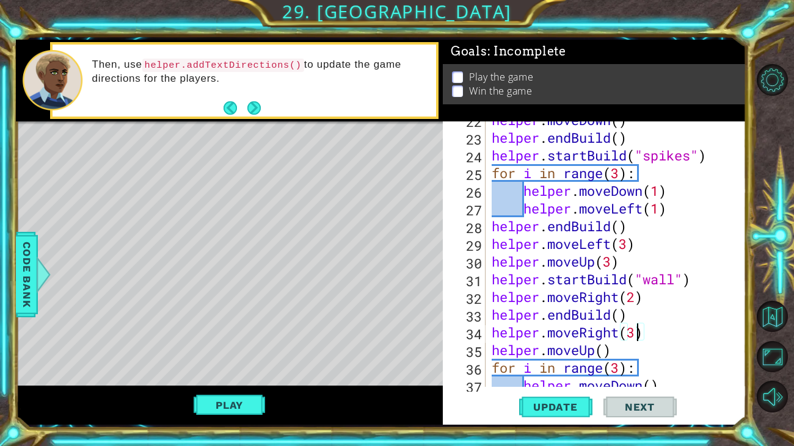
scroll to position [382, 0]
click at [534, 403] on span "Update" at bounding box center [555, 407] width 69 height 12
click at [536, 404] on span "Update" at bounding box center [555, 407] width 69 height 12
click at [557, 411] on span "Update" at bounding box center [555, 407] width 69 height 12
type textarea "helper.moveRight(1)"
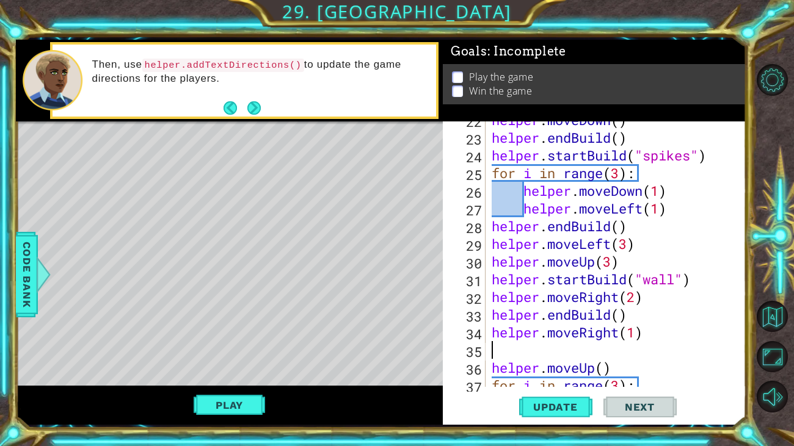
scroll to position [0, 0]
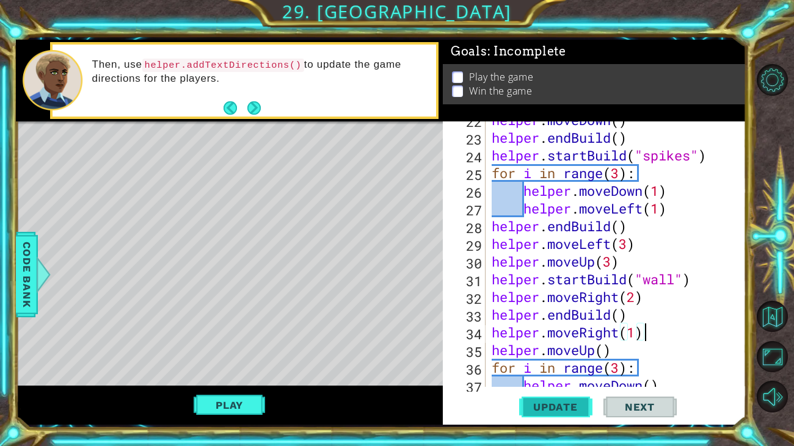
click at [546, 409] on span "Update" at bounding box center [555, 407] width 69 height 12
click at [604, 359] on div "helper . moveDown ( ) helper . endBuild ( ) helper . startBuild ( "spikes" ) fo…" at bounding box center [619, 261] width 260 height 301
click at [635, 331] on div "helper . moveDown ( ) helper . endBuild ( ) helper . startBuild ( "spikes" ) fo…" at bounding box center [619, 261] width 260 height 301
click at [561, 403] on span "Update" at bounding box center [555, 407] width 69 height 12
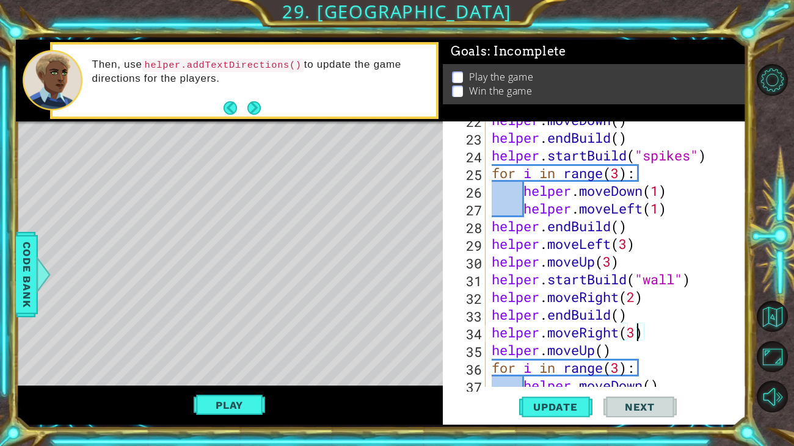
click at [637, 297] on div "helper . moveDown ( ) helper . endBuild ( ) helper . startBuild ( "spikes" ) fo…" at bounding box center [619, 261] width 260 height 301
click at [571, 411] on span "Update" at bounding box center [555, 407] width 69 height 12
drag, startPoint x: 675, startPoint y: 279, endPoint x: 643, endPoint y: 277, distance: 31.8
click at [643, 277] on div "helper . moveDown ( ) helper . endBuild ( ) helper . startBuild ( "spikes" ) fo…" at bounding box center [619, 261] width 260 height 301
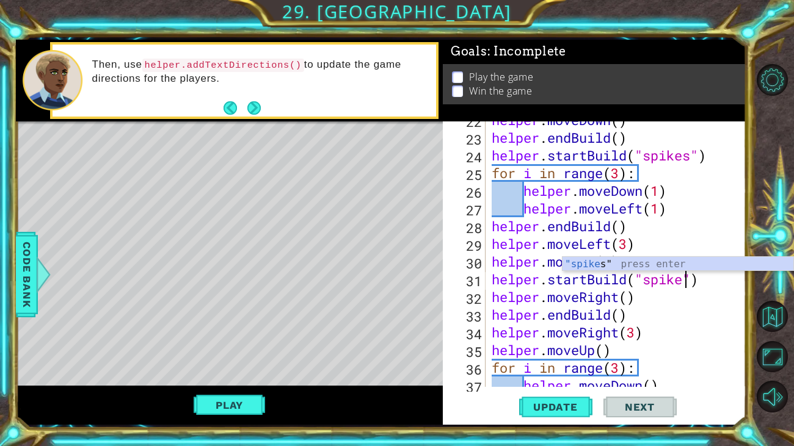
scroll to position [0, 9]
click at [646, 313] on div "helper . moveDown ( ) helper . endBuild ( ) helper . startBuild ( "spikes" ) fo…" at bounding box center [619, 261] width 260 height 301
click at [643, 302] on div "helper . moveDown ( ) helper . endBuild ( ) helper . startBuild ( "spikes" ) fo…" at bounding box center [619, 261] width 260 height 301
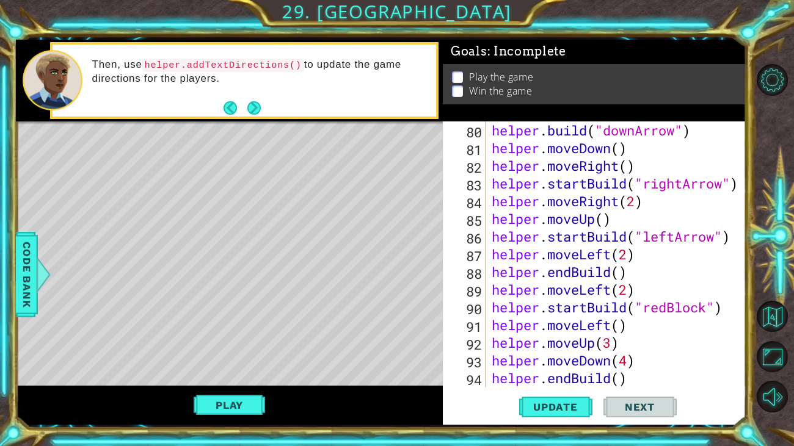
scroll to position [1752, 0]
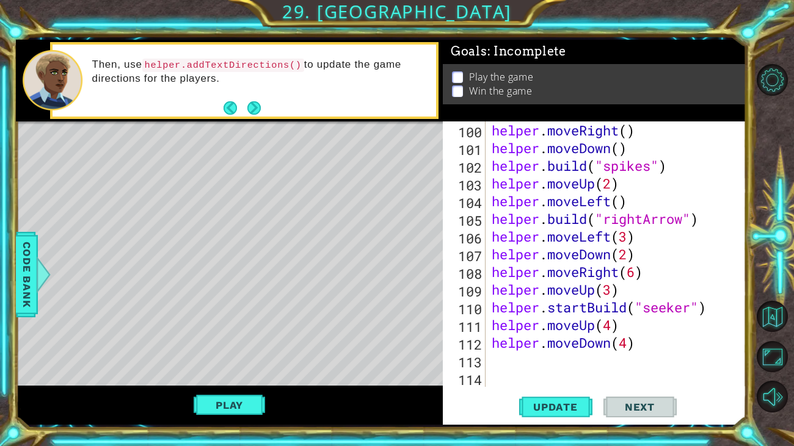
click at [553, 389] on div "helper.moveRight() 100 101 102 103 104 105 106 107 108 109 110 111 112 113 114 …" at bounding box center [594, 272] width 303 height 303
click at [555, 399] on button "Update" at bounding box center [555, 407] width 73 height 31
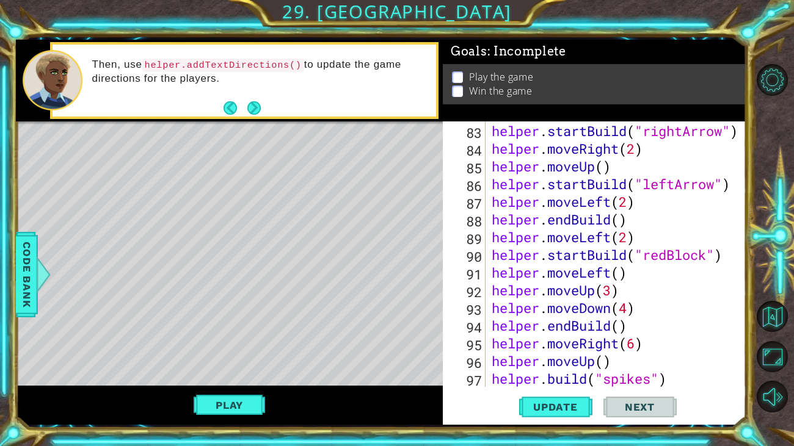
scroll to position [1445, 0]
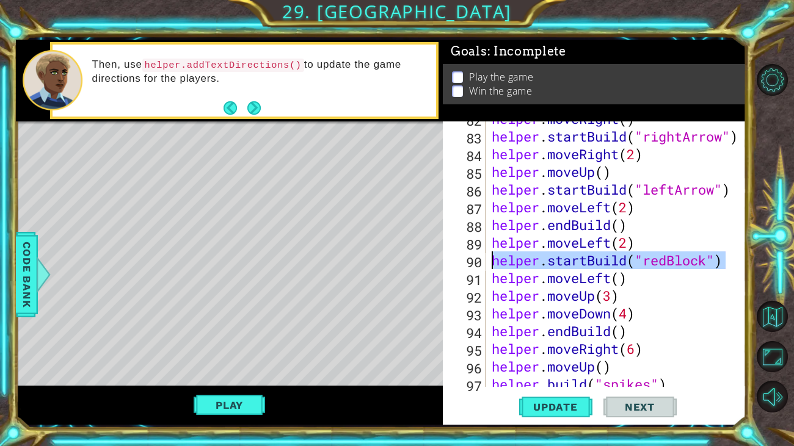
drag, startPoint x: 736, startPoint y: 255, endPoint x: 490, endPoint y: 259, distance: 245.4
click at [490, 259] on div "helper.moveRight() 82 83 84 85 86 87 88 89 90 91 92 93 94 95 96 97 98 helper . …" at bounding box center [593, 254] width 300 height 266
type textarea "helper.startBuild("redBlock")"
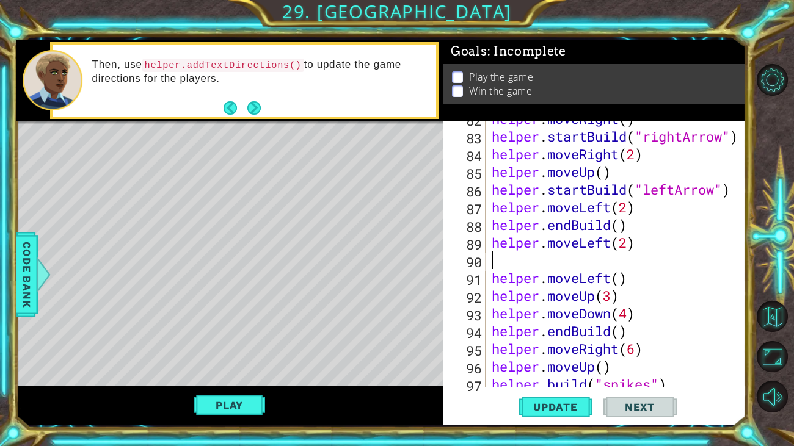
scroll to position [0, 0]
type textarea "helper.moveLeft(2)"
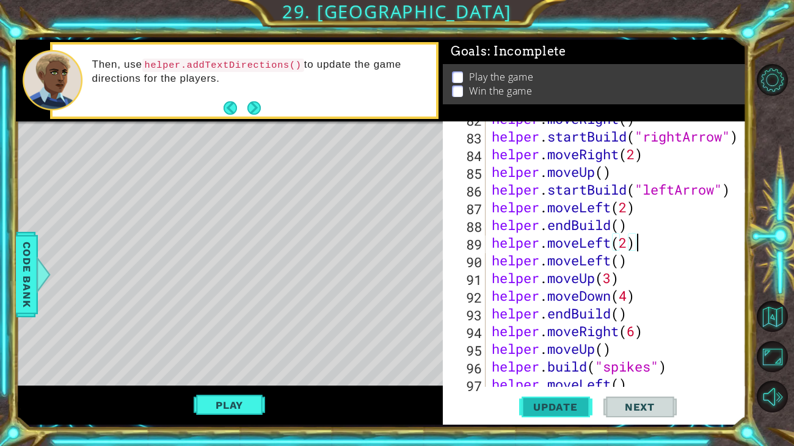
click at [544, 400] on button "Update" at bounding box center [555, 407] width 73 height 31
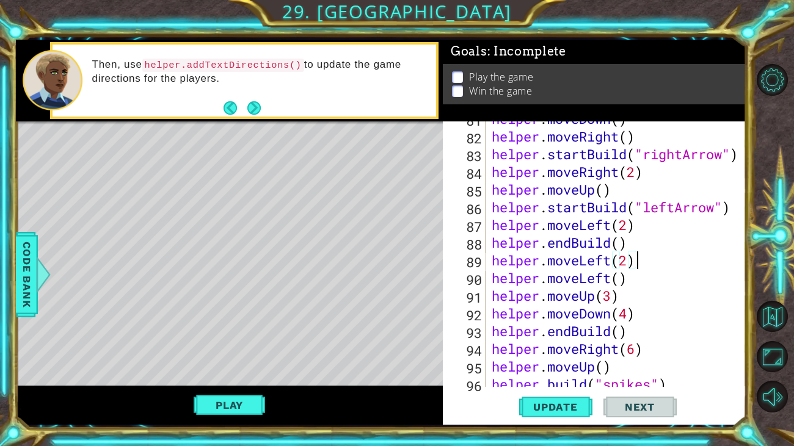
scroll to position [1406, 0]
